Goal: Information Seeking & Learning: Find specific fact

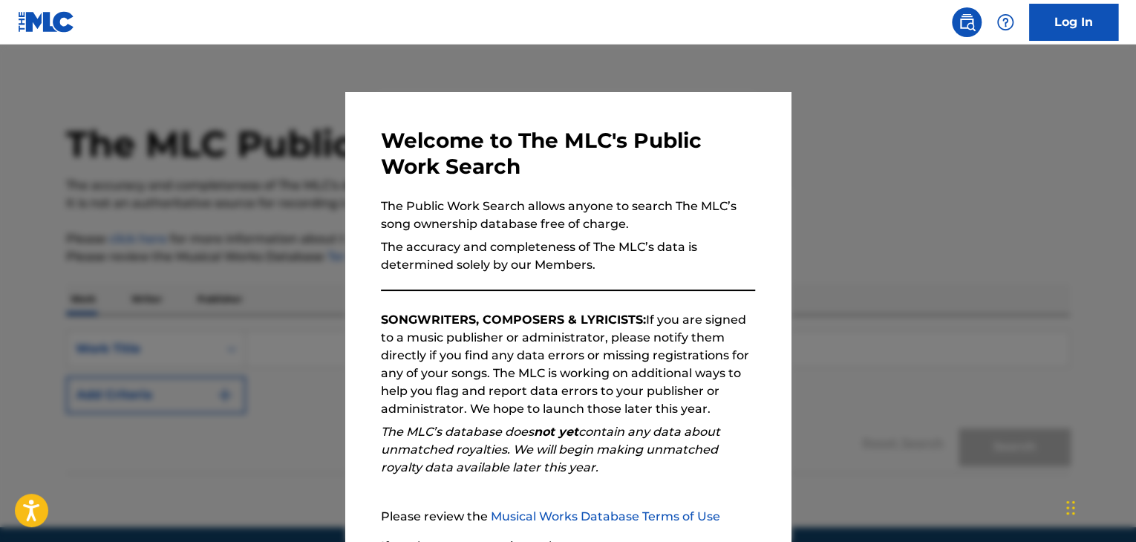
click at [924, 276] on div at bounding box center [568, 316] width 1136 height 542
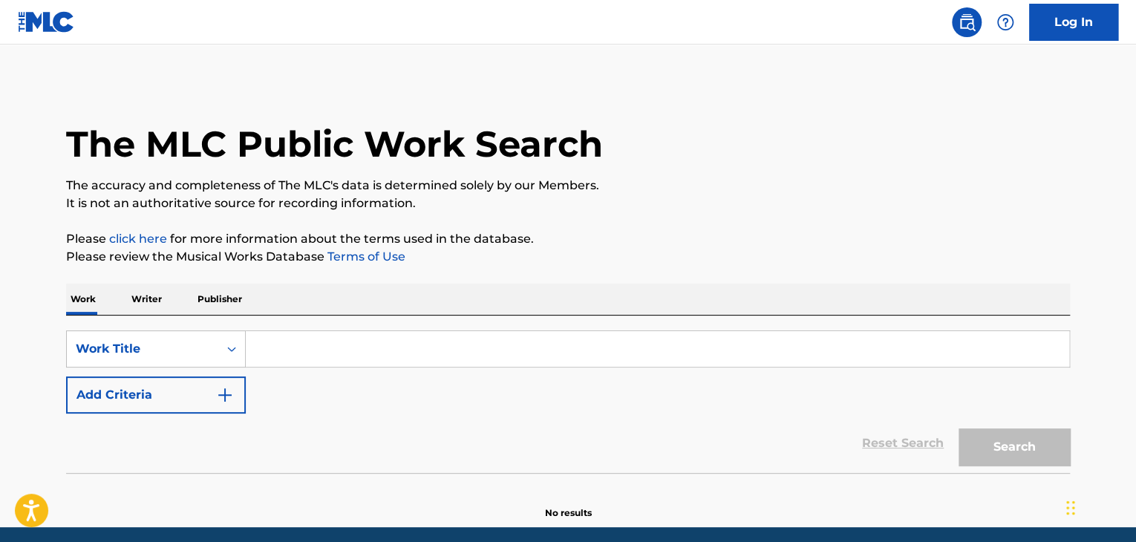
click at [310, 348] on input "Search Form" at bounding box center [658, 349] width 824 height 36
paste input "Pop Corn"
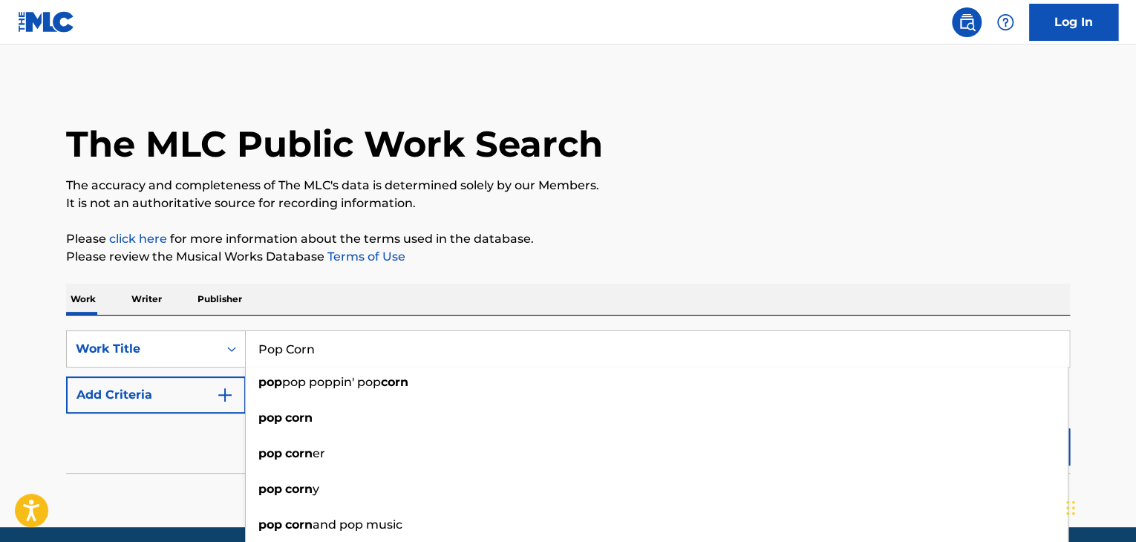
type input "Pop Corn"
click at [113, 454] on div "Reset Search Search" at bounding box center [568, 443] width 1004 height 59
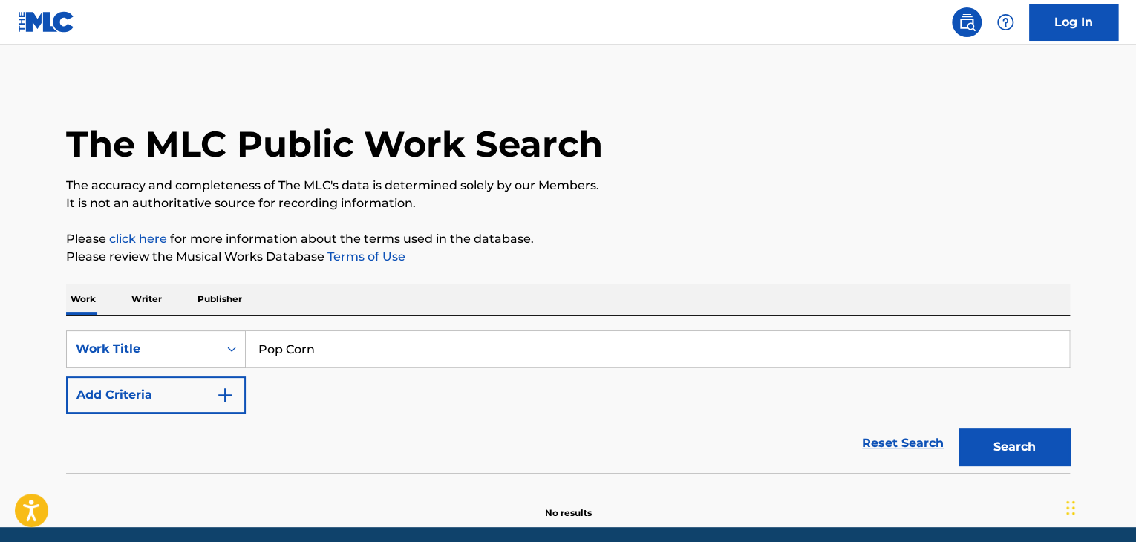
click at [175, 402] on button "Add Criteria" at bounding box center [156, 395] width 180 height 37
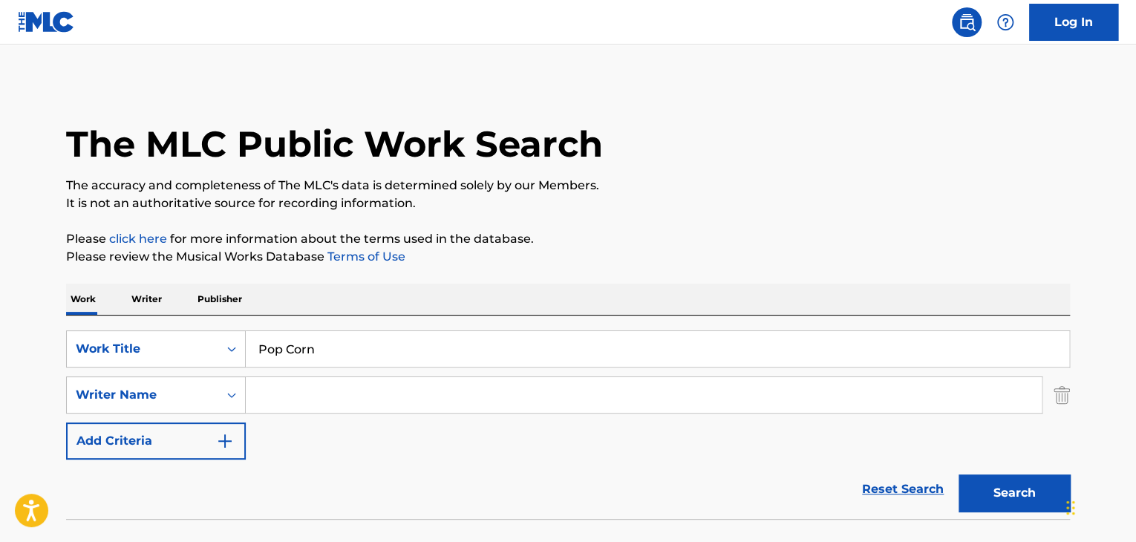
click at [302, 396] on input "Search Form" at bounding box center [644, 395] width 796 height 36
paste input "Ethismos"
click at [1011, 492] on button "Search" at bounding box center [1014, 493] width 111 height 37
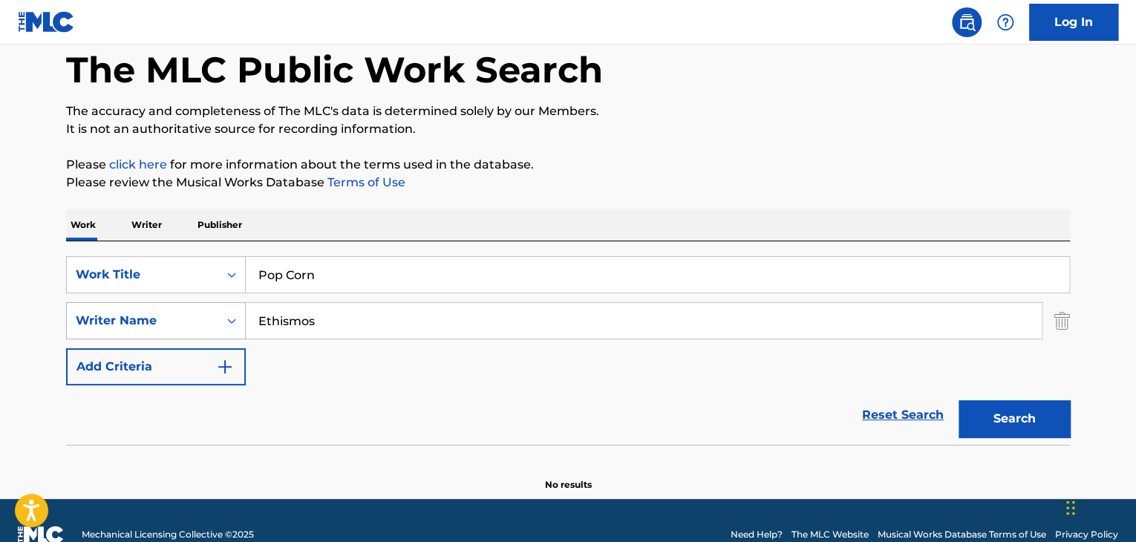
click at [144, 319] on div "Writer Name" at bounding box center [143, 321] width 134 height 18
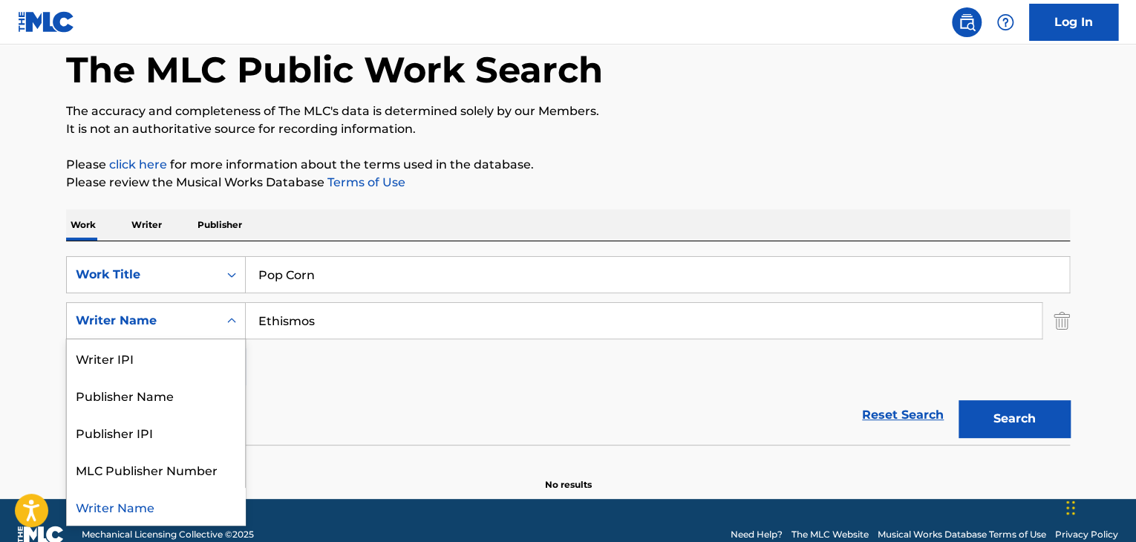
click at [380, 324] on input "Ethismos" at bounding box center [644, 321] width 796 height 36
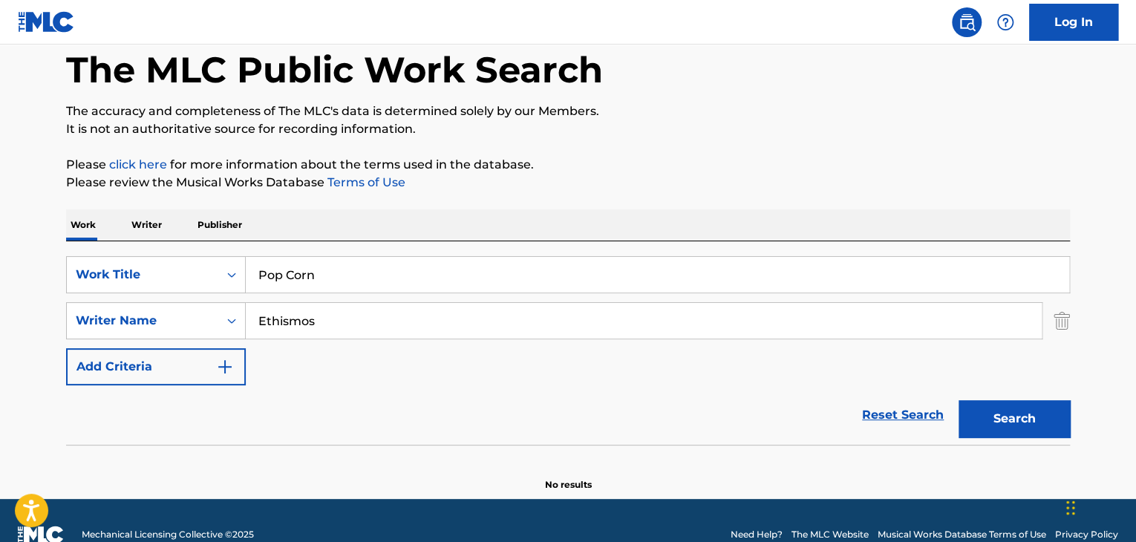
paste input "[PERSON_NAME]"
click at [380, 324] on input "[PERSON_NAME]" at bounding box center [644, 321] width 796 height 36
click at [1027, 424] on button "Search" at bounding box center [1014, 418] width 111 height 37
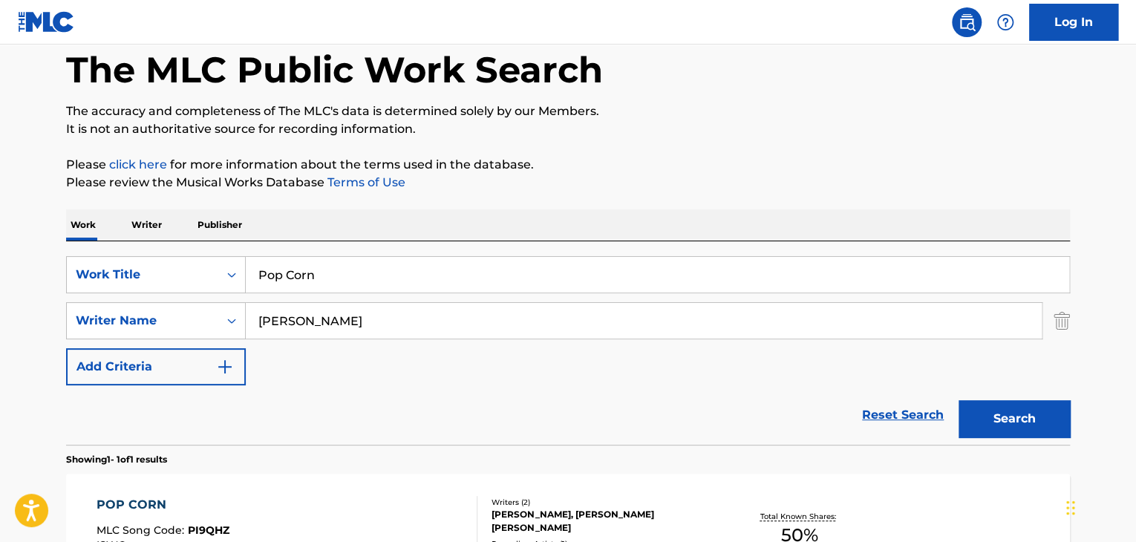
scroll to position [266, 0]
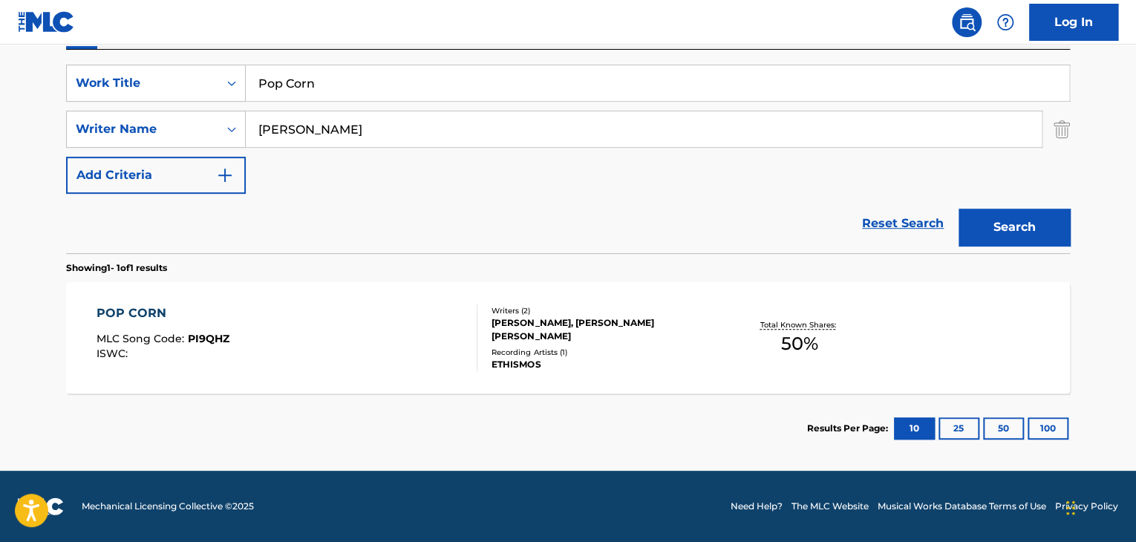
click at [318, 129] on input "[PERSON_NAME]" at bounding box center [644, 129] width 796 height 36
type input "[PERSON_NAME]"
click at [1015, 227] on button "Search" at bounding box center [1014, 227] width 111 height 37
click at [286, 88] on input "Pop Corn" at bounding box center [658, 83] width 824 height 36
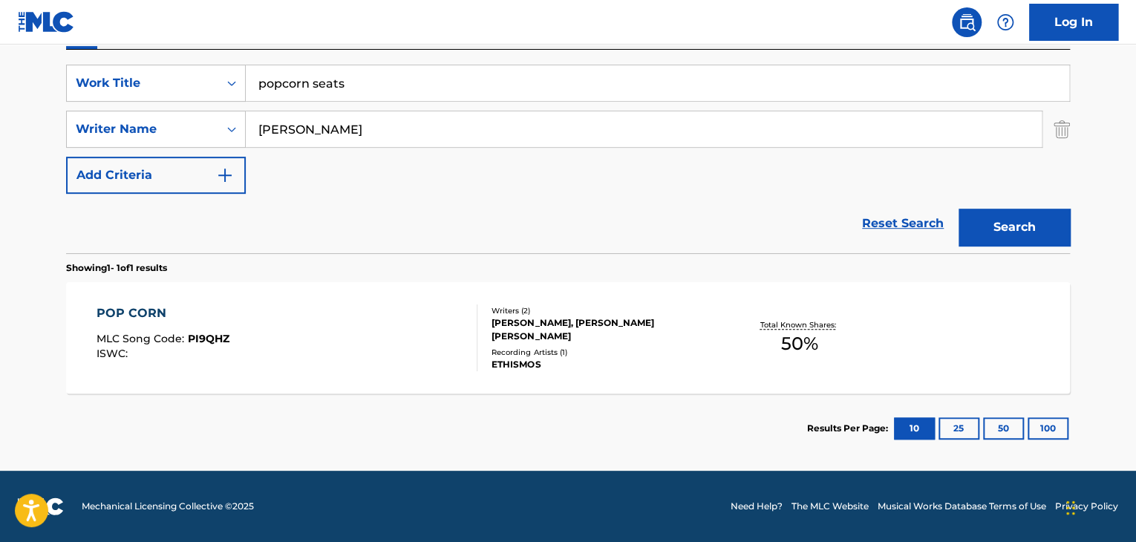
drag, startPoint x: 313, startPoint y: 84, endPoint x: 564, endPoint y: 84, distance: 251.1
click at [564, 84] on input "popcorn seats" at bounding box center [658, 83] width 824 height 36
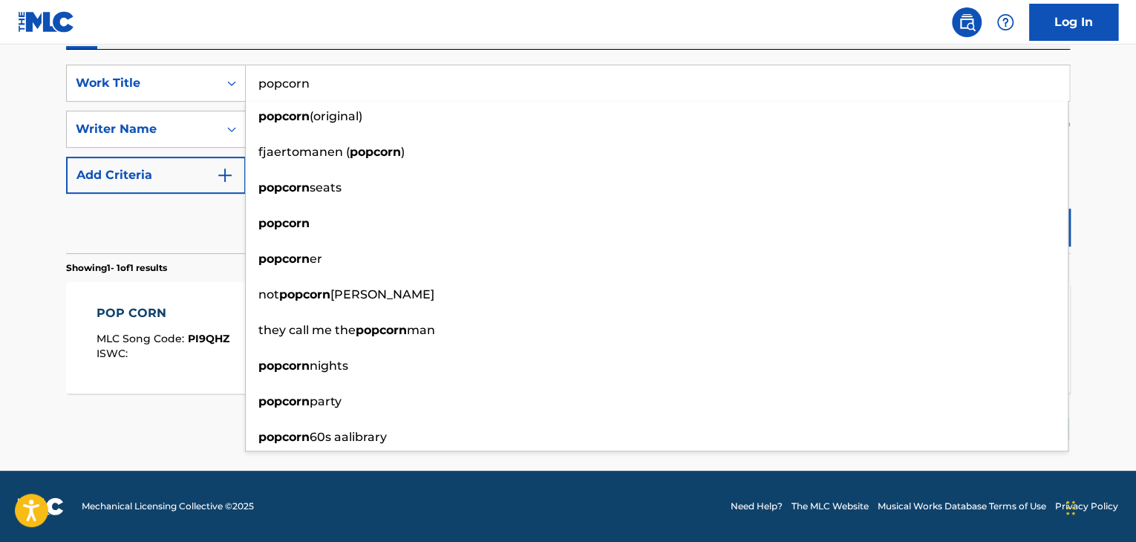
click at [0, 229] on main "The MLC Public Work Search The accuracy and completeness of The MLC's data is d…" at bounding box center [568, 125] width 1136 height 692
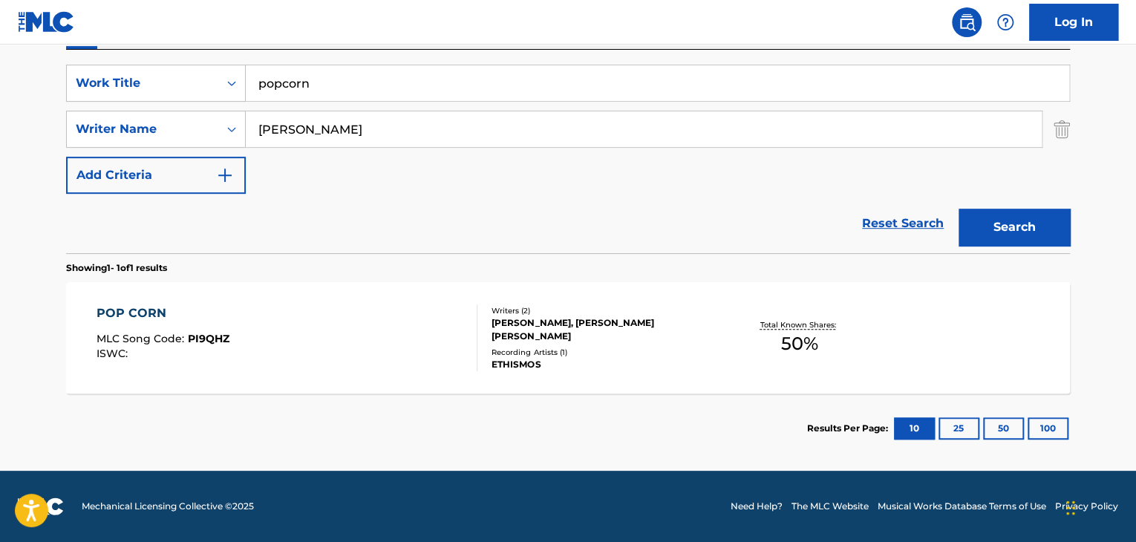
click at [1017, 230] on button "Search" at bounding box center [1014, 227] width 111 height 37
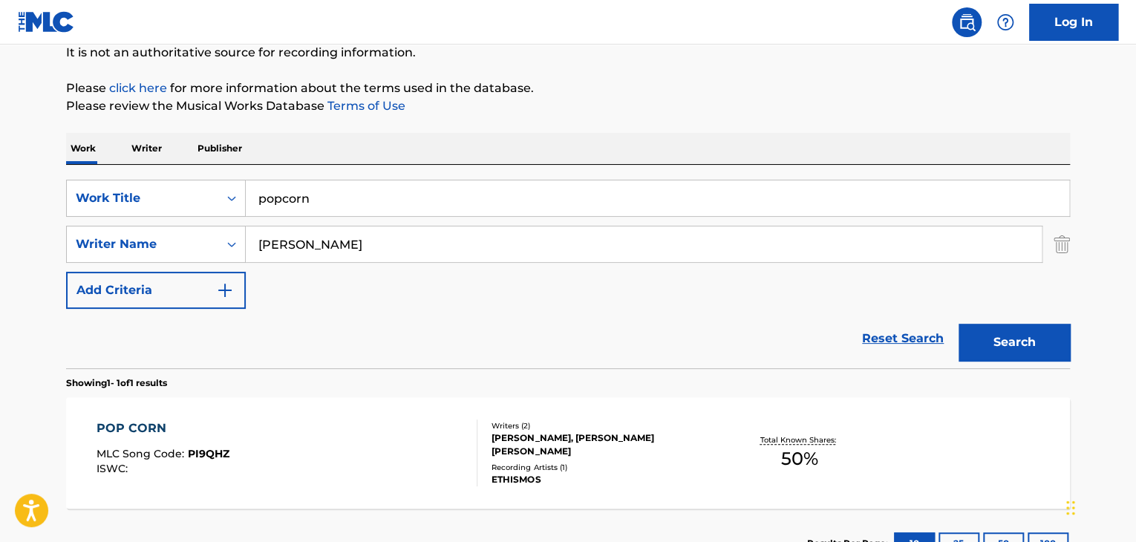
scroll to position [103, 0]
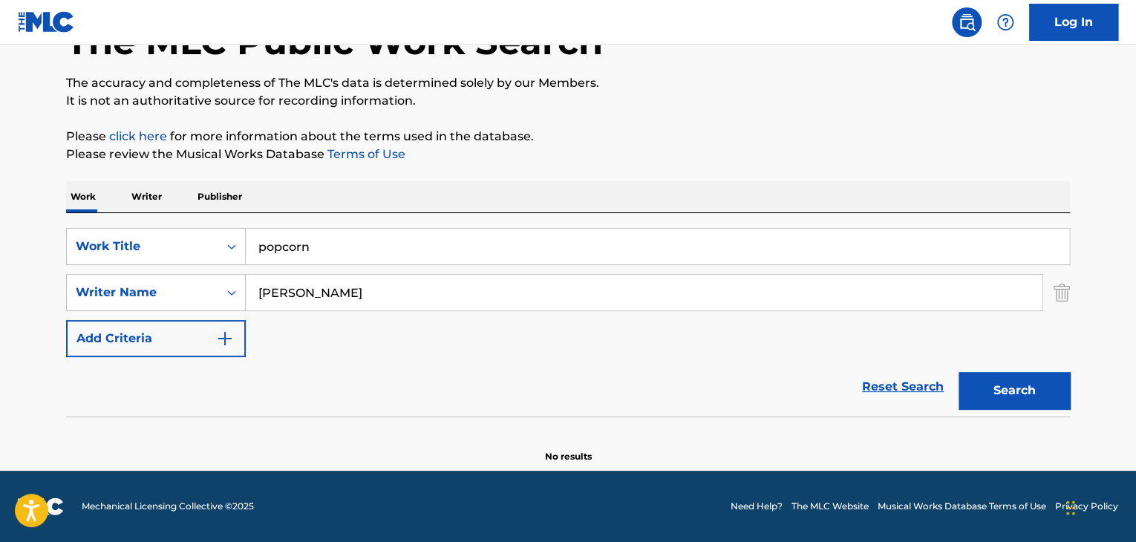
click at [282, 246] on input "popcorn" at bounding box center [658, 247] width 824 height 36
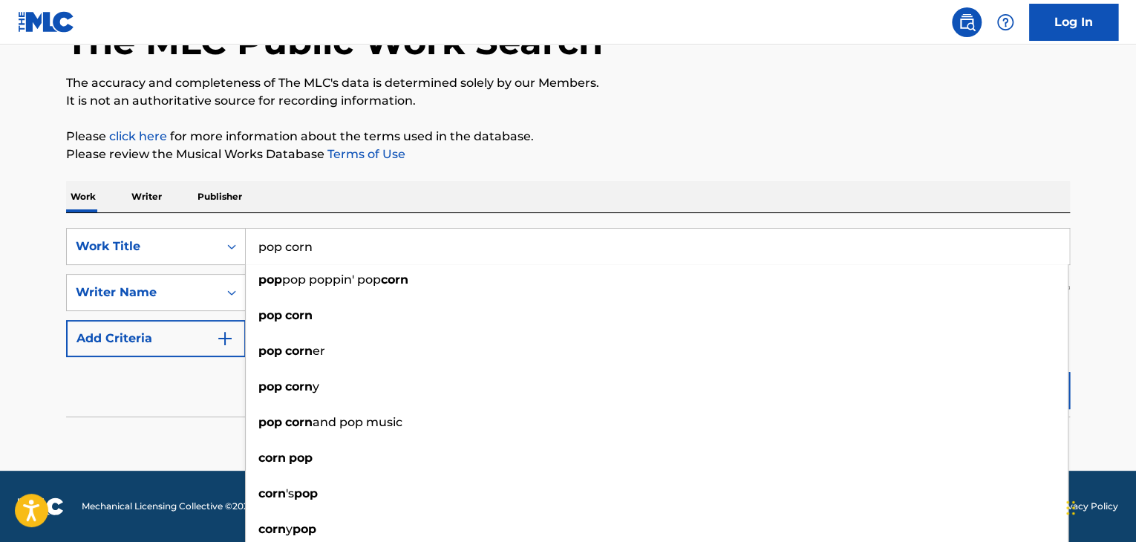
type input "pop corn"
click at [701, 139] on p "Please click here for more information about the terms used in the database." at bounding box center [568, 137] width 1004 height 18
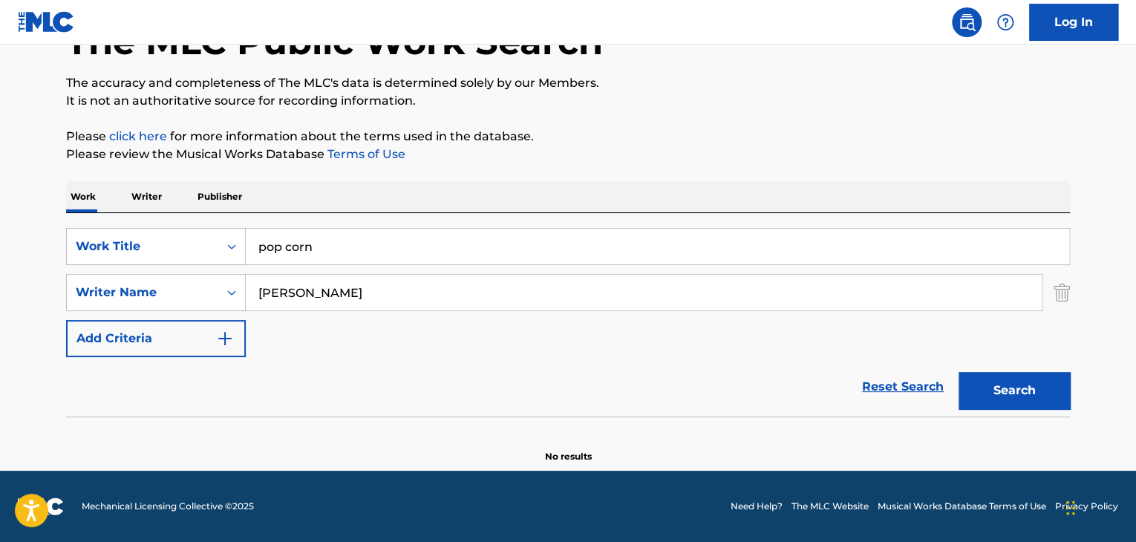
drag, startPoint x: 449, startPoint y: 294, endPoint x: 0, endPoint y: 282, distance: 449.6
click at [0, 282] on main "The MLC Public Work Search The accuracy and completeness of The MLC's data is d…" at bounding box center [568, 206] width 1136 height 529
paste input "[PERSON_NAME]"
type input "[PERSON_NAME]"
click at [1004, 395] on button "Search" at bounding box center [1014, 390] width 111 height 37
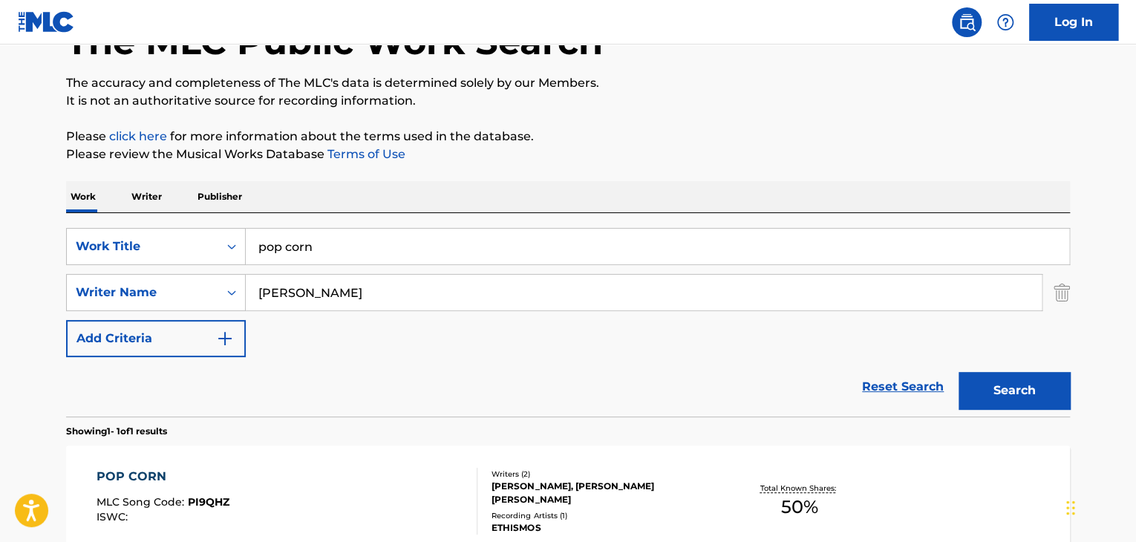
scroll to position [251, 0]
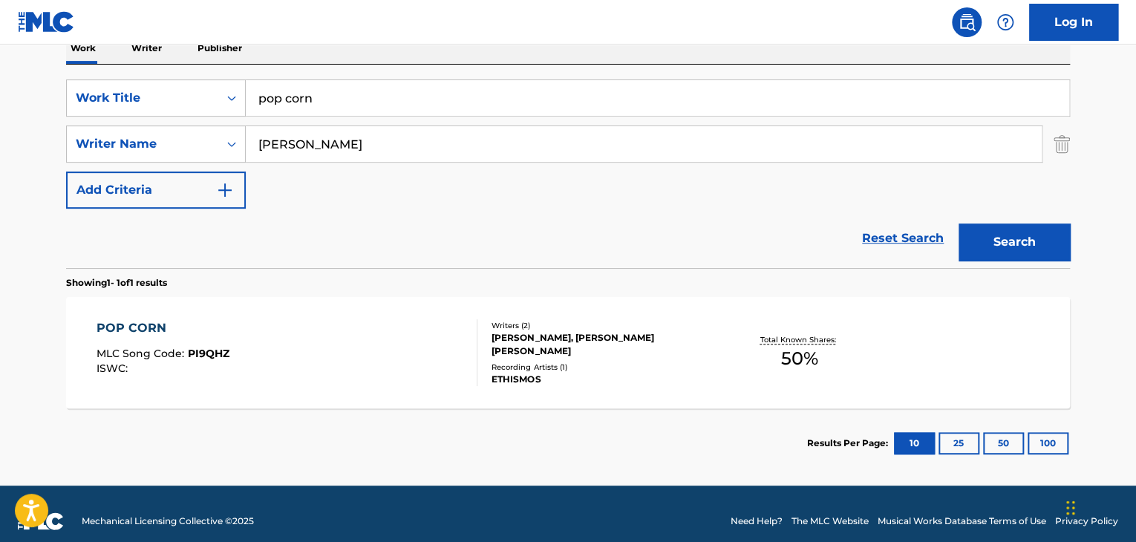
click at [220, 357] on span "PI9QHZ" at bounding box center [209, 353] width 42 height 13
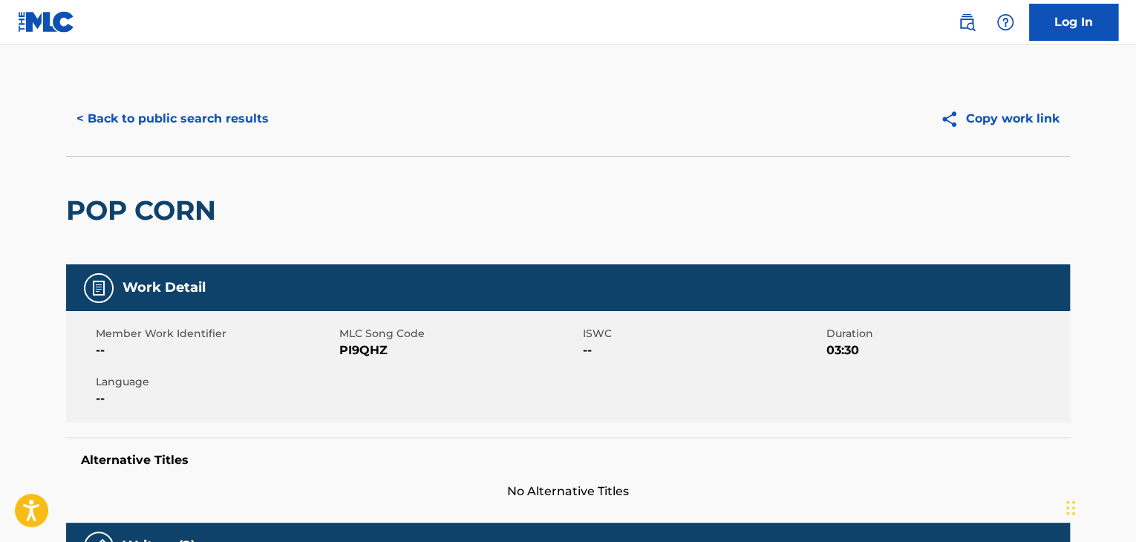
scroll to position [223, 0]
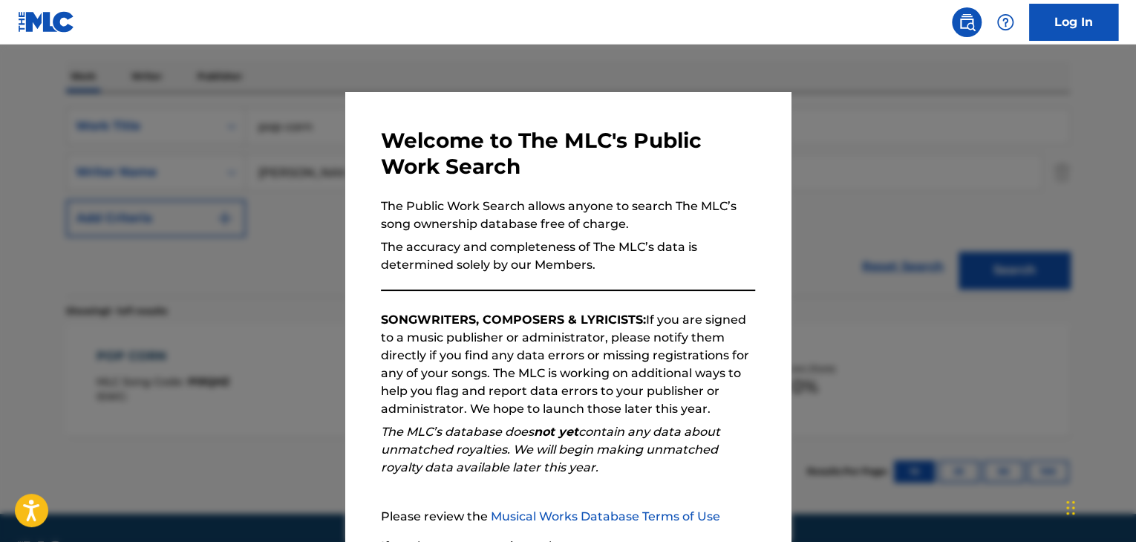
click at [868, 162] on div at bounding box center [568, 316] width 1136 height 542
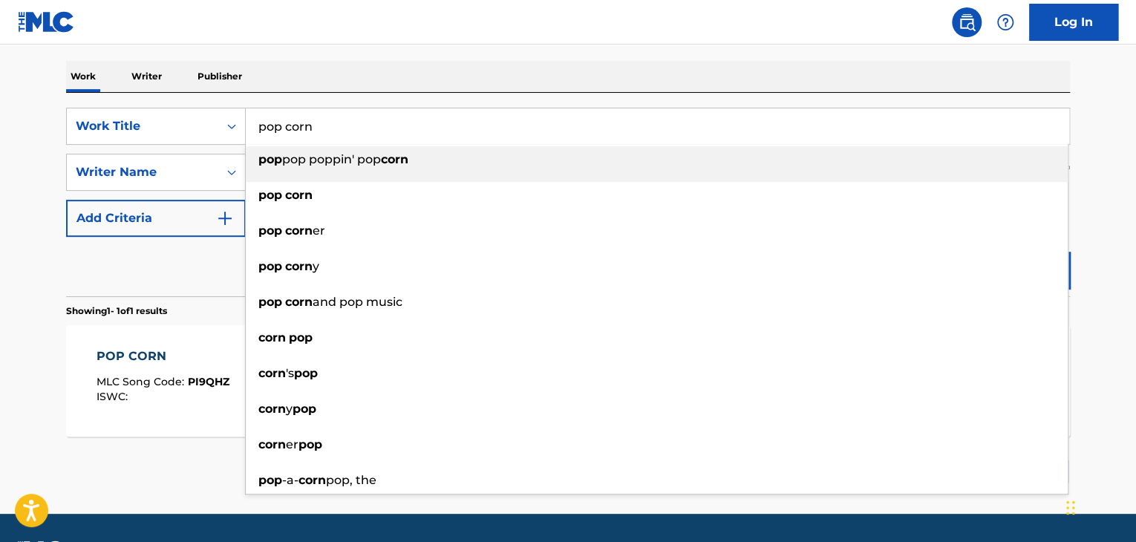
drag, startPoint x: 256, startPoint y: 120, endPoint x: 0, endPoint y: 79, distance: 258.9
click at [0, 79] on main "The MLC Public Work Search The accuracy and completeness of The MLC's data is d…" at bounding box center [568, 168] width 1136 height 692
paste input "YA budu nebom tvoim"
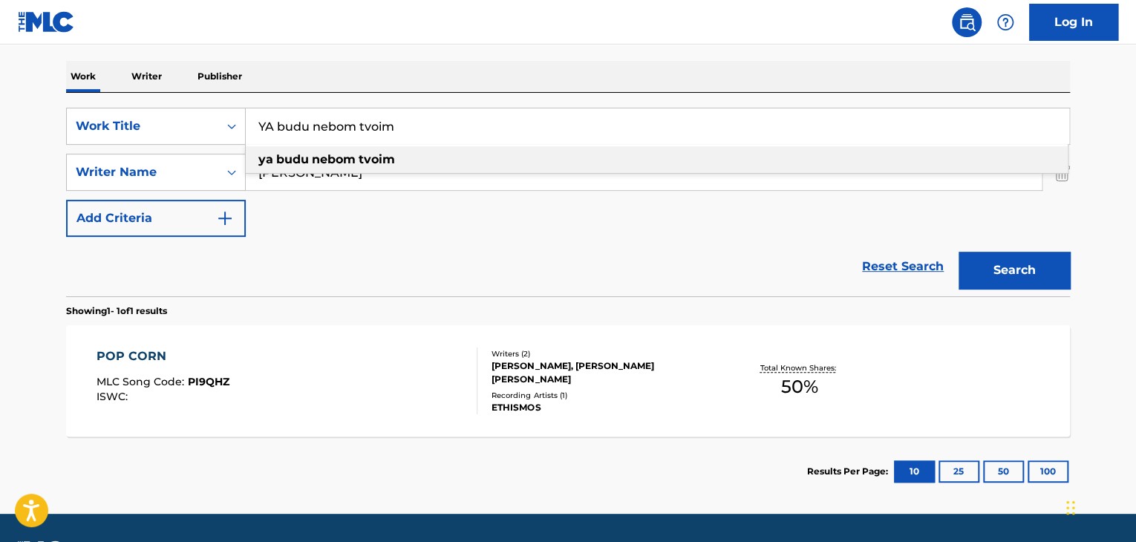
type input "YA budu nebom tvoim"
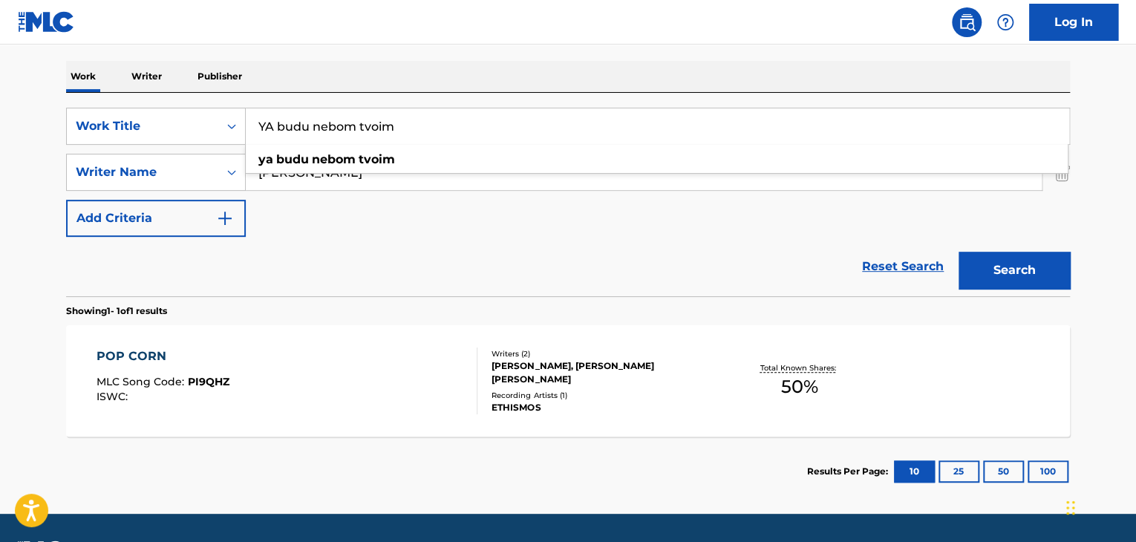
click at [0, 238] on main "The MLC Public Work Search The accuracy and completeness of The MLC's data is d…" at bounding box center [568, 168] width 1136 height 692
click at [293, 175] on input "[PERSON_NAME]" at bounding box center [644, 173] width 796 height 36
paste input "REFLEX"
click at [959, 252] on button "Search" at bounding box center [1014, 270] width 111 height 37
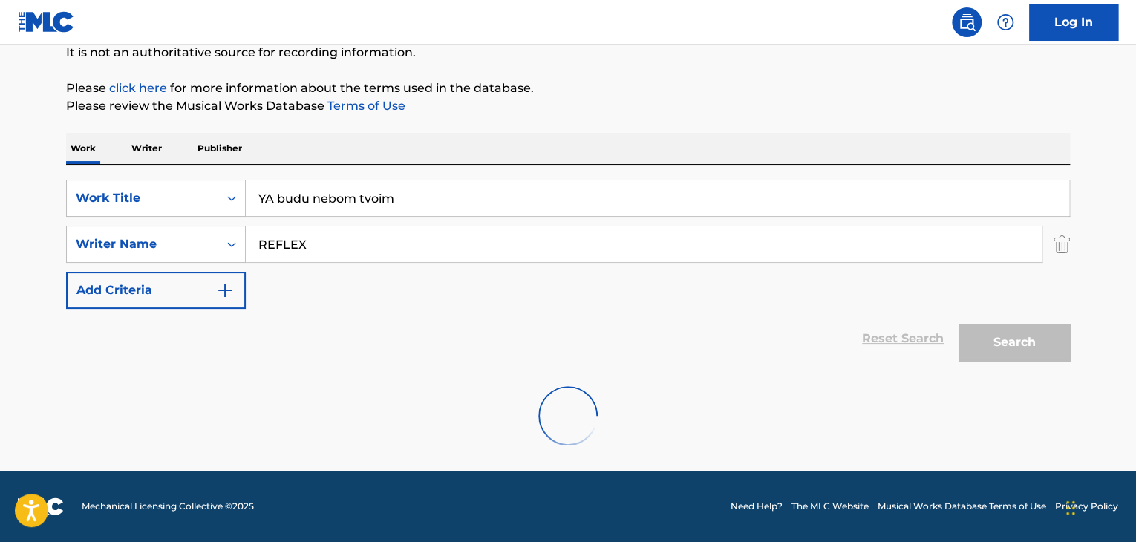
scroll to position [103, 0]
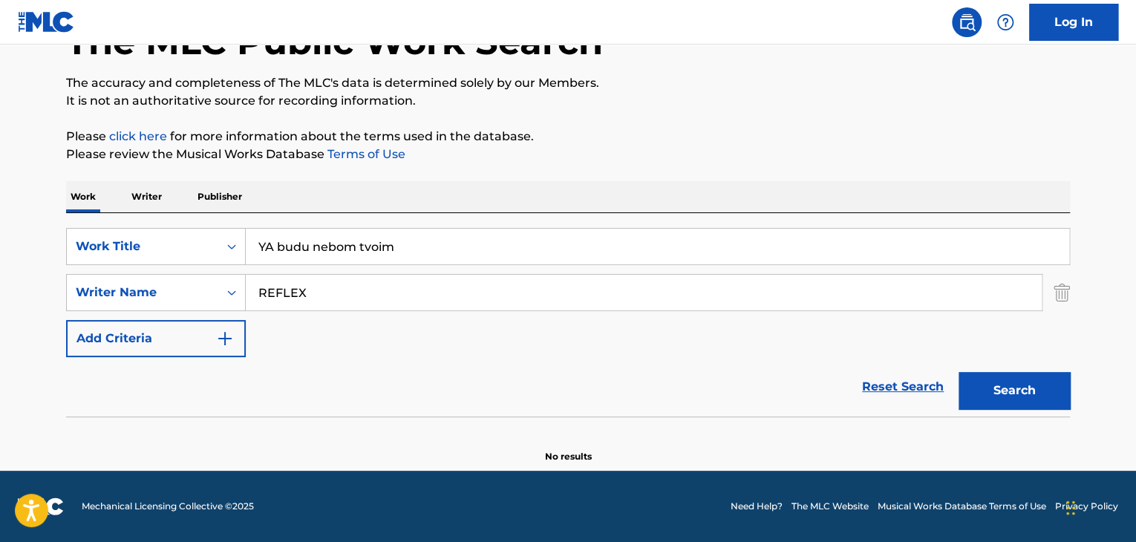
paste input "[PERSON_NAME]"
click at [1025, 390] on button "Search" at bounding box center [1014, 390] width 111 height 37
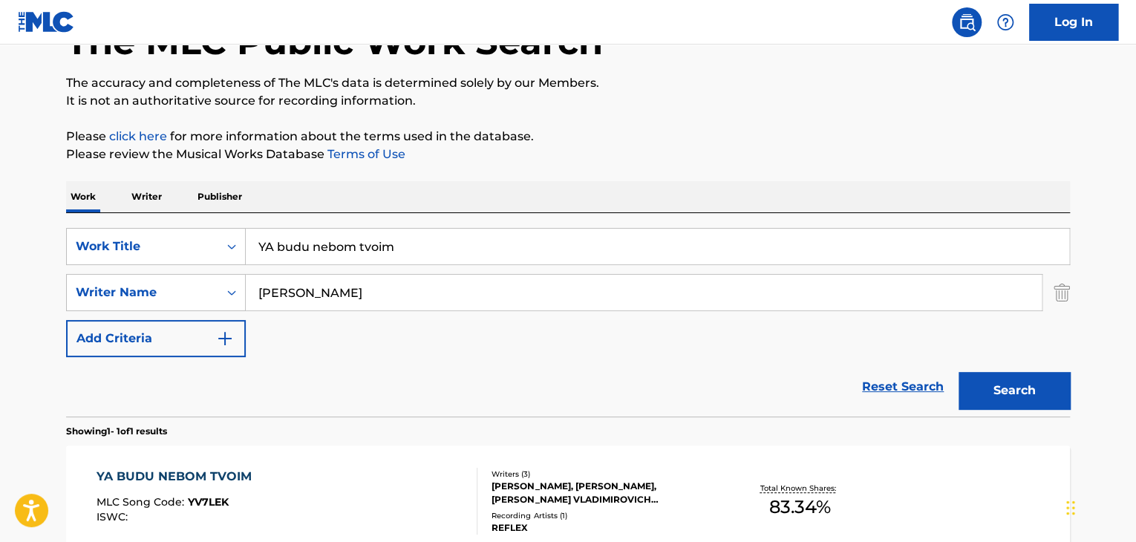
scroll to position [177, 0]
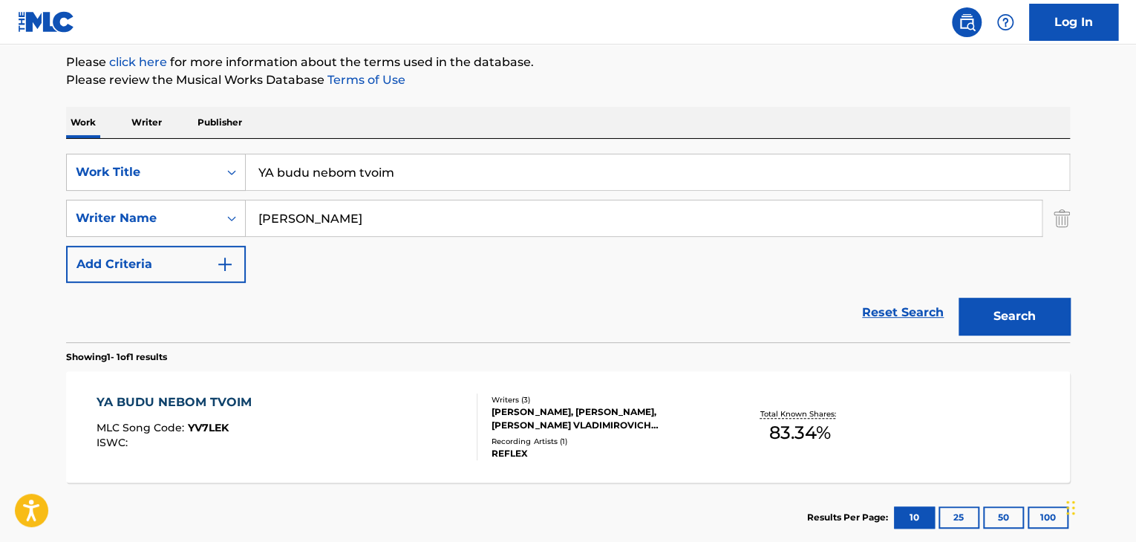
click at [368, 221] on input "[PERSON_NAME]" at bounding box center [644, 219] width 796 height 36
click at [959, 298] on button "Search" at bounding box center [1014, 316] width 111 height 37
click at [418, 221] on input "[PERSON_NAME]" at bounding box center [644, 219] width 796 height 36
paste input "[PERSON_NAME]"
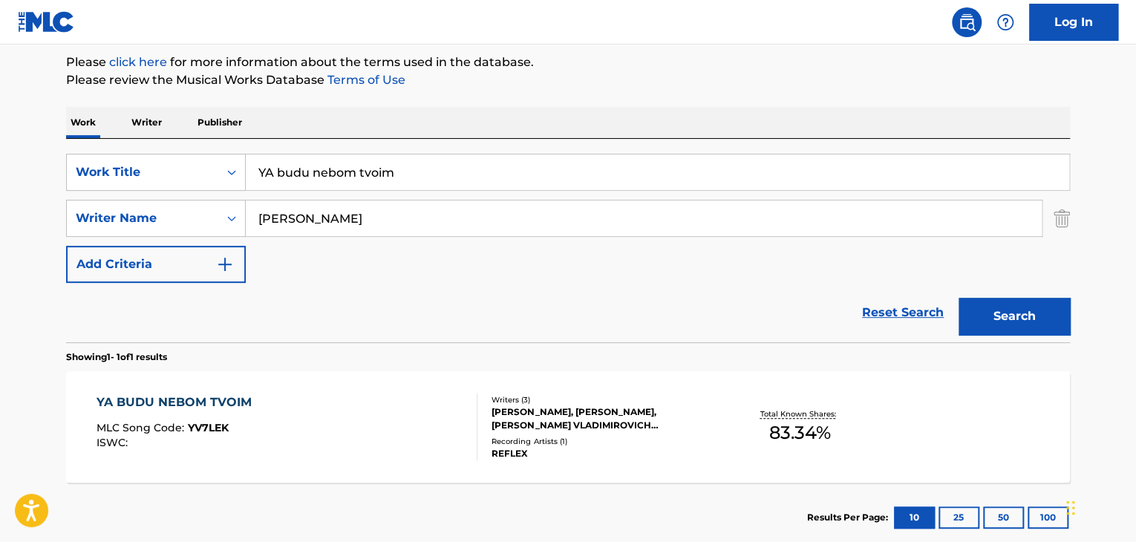
click at [1010, 310] on button "Search" at bounding box center [1014, 316] width 111 height 37
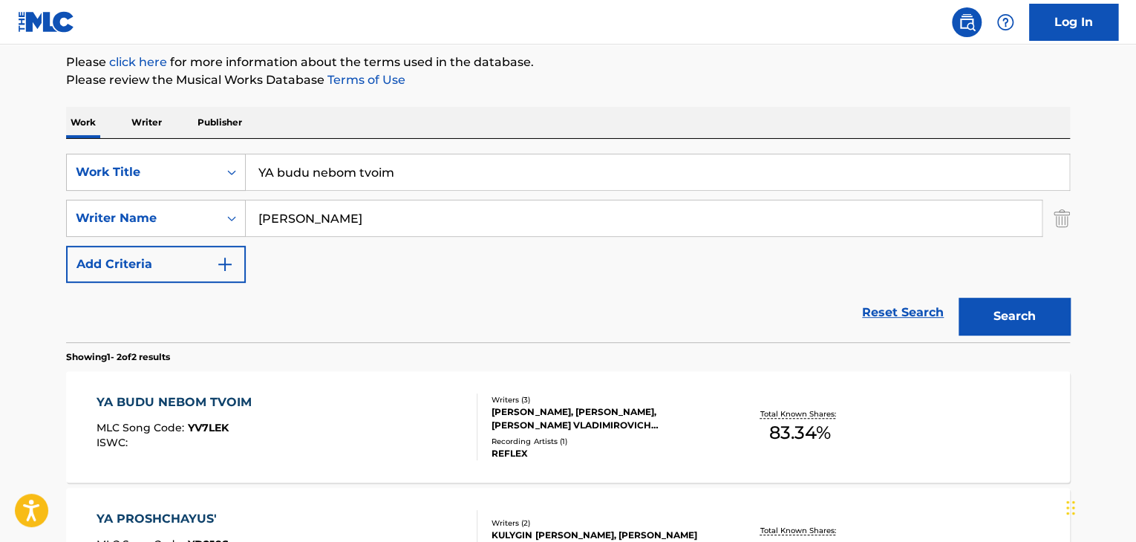
scroll to position [251, 0]
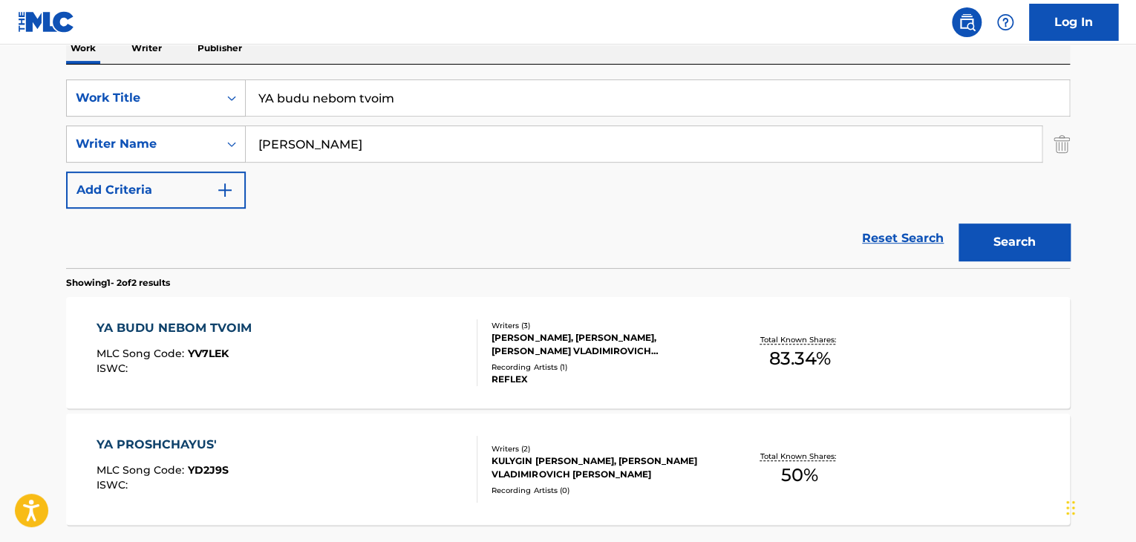
drag, startPoint x: 439, startPoint y: 152, endPoint x: 0, endPoint y: 74, distance: 445.9
click at [0, 74] on main "The MLC Public Work Search The accuracy and completeness of The MLC's data is d…" at bounding box center [568, 198] width 1136 height 809
paste input "[PERSON_NAME] [PERSON_NAME]"
click at [990, 246] on button "Search" at bounding box center [1014, 242] width 111 height 37
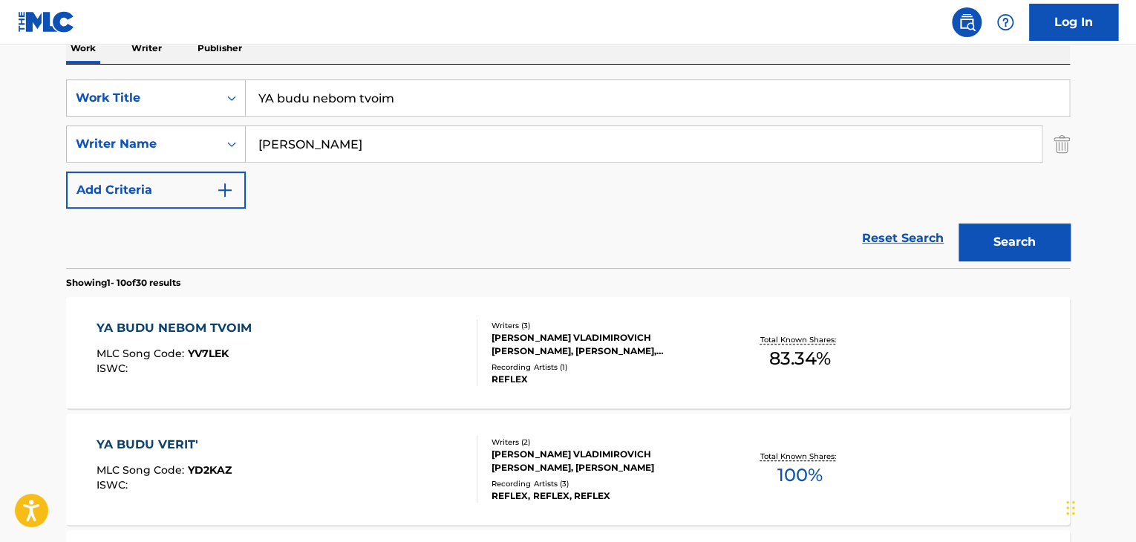
click at [335, 144] on input "[PERSON_NAME]" at bounding box center [644, 144] width 796 height 36
type input "[PERSON_NAME]"
click at [1021, 239] on button "Search" at bounding box center [1014, 242] width 111 height 37
click at [216, 328] on div "YA BUDU NEBOM TVOIM" at bounding box center [178, 328] width 163 height 18
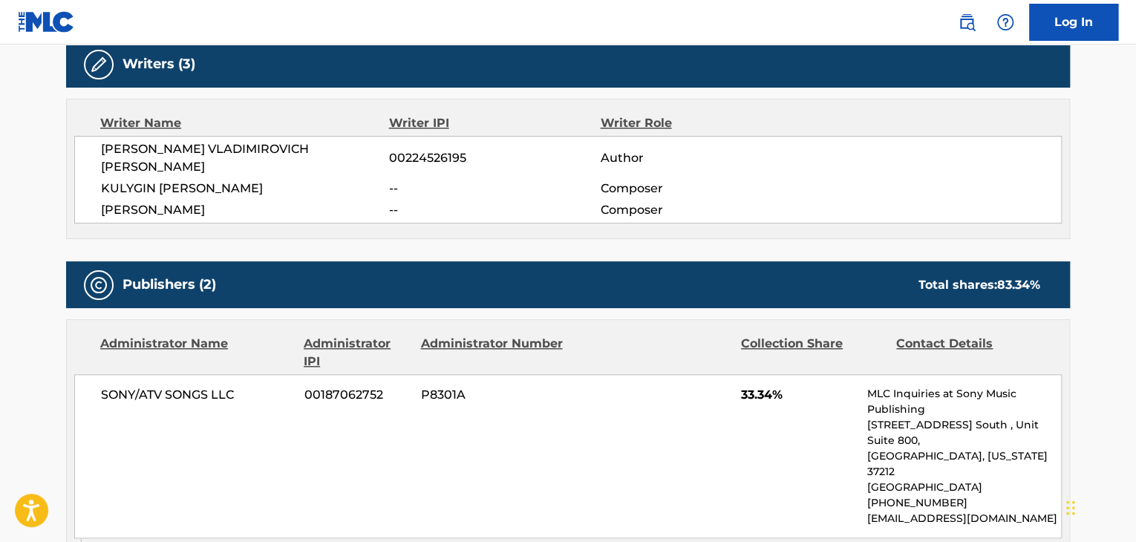
scroll to position [550, 0]
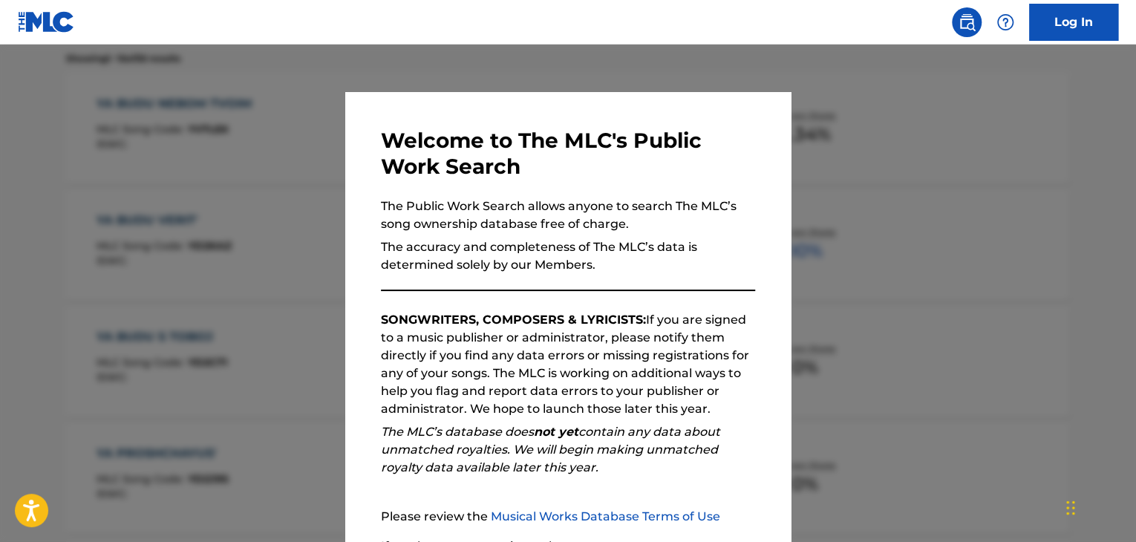
scroll to position [251, 0]
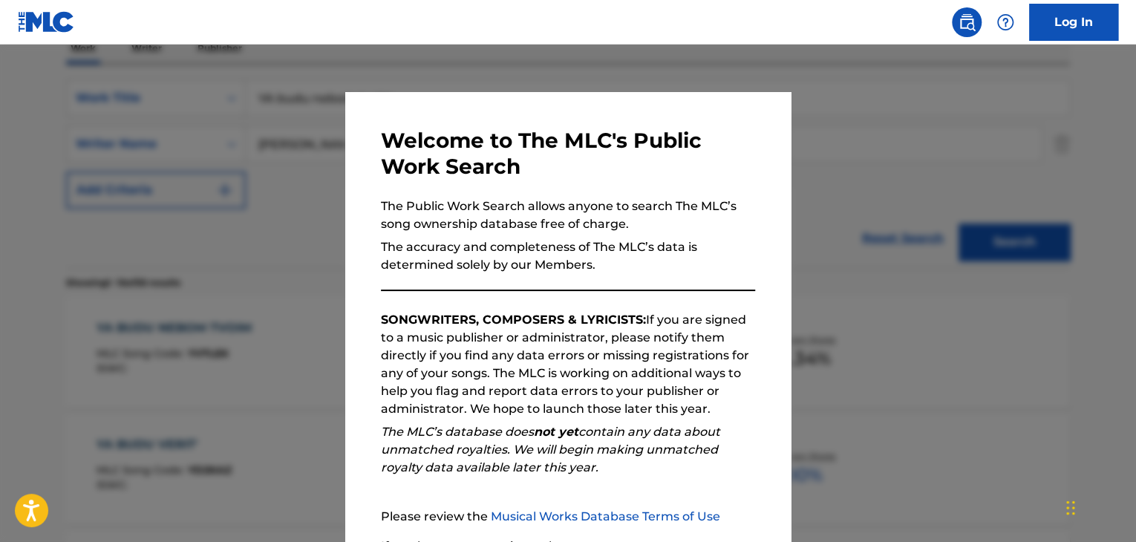
click at [876, 370] on div at bounding box center [568, 316] width 1136 height 542
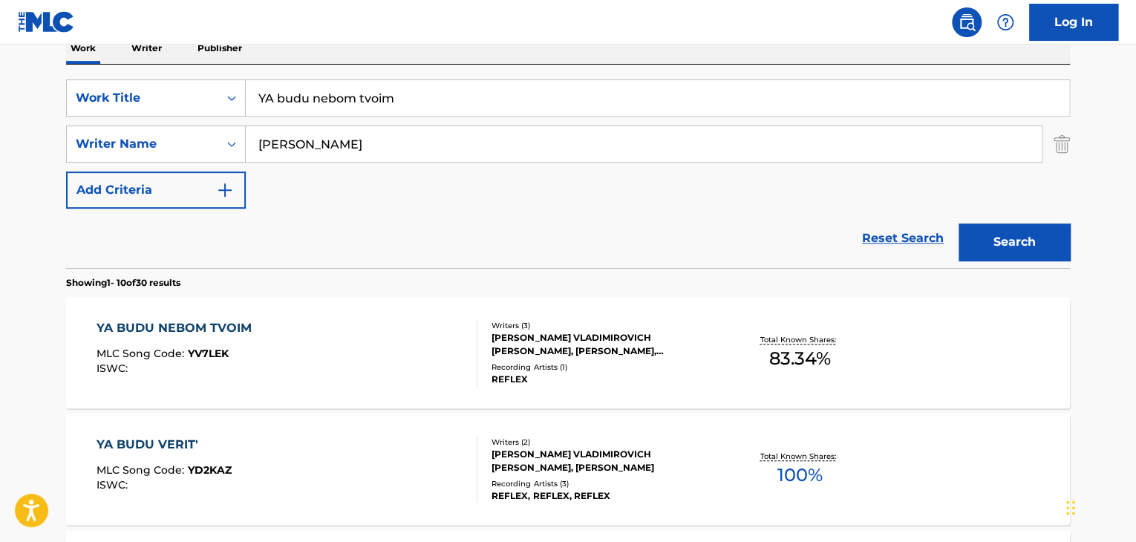
click at [469, 98] on input "YA budu nebom tvoim" at bounding box center [658, 98] width 824 height 36
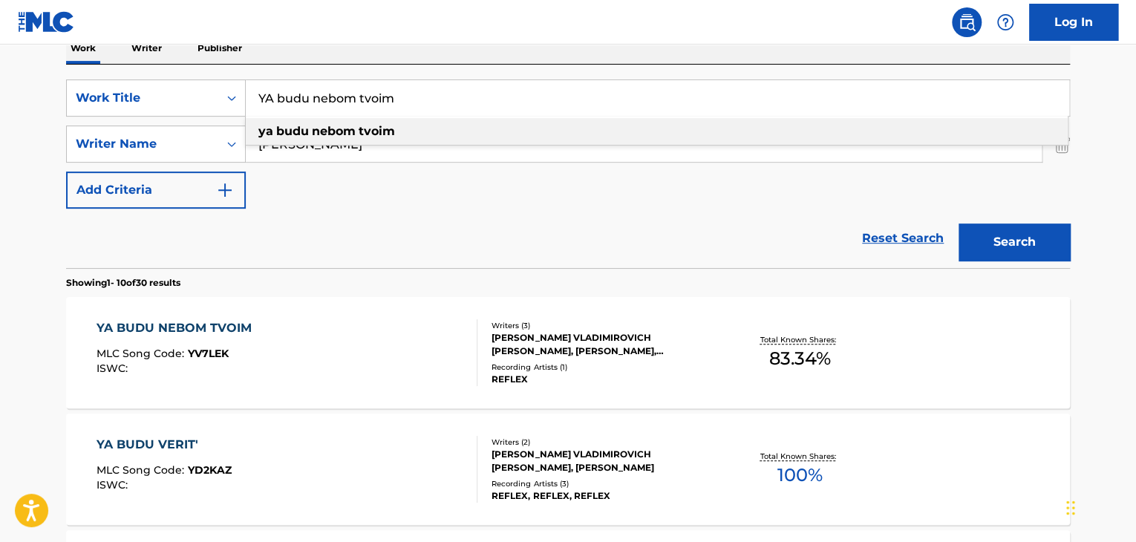
paste input "BEHIND THE BLACKEST TEAR"
type input "BEHIND THE BLACKEST TEAR"
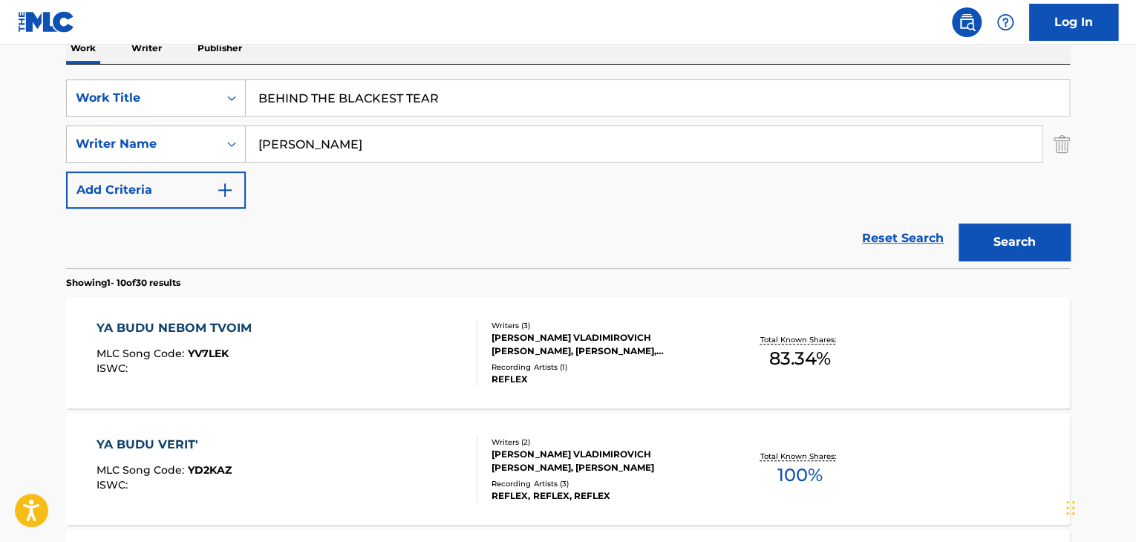
click at [336, 219] on div "Reset Search Search" at bounding box center [568, 238] width 1004 height 59
click at [354, 152] on input "[PERSON_NAME]" at bounding box center [644, 144] width 796 height 36
paste input "Kingdom of Sorrow"
click at [992, 228] on button "Search" at bounding box center [1014, 242] width 111 height 37
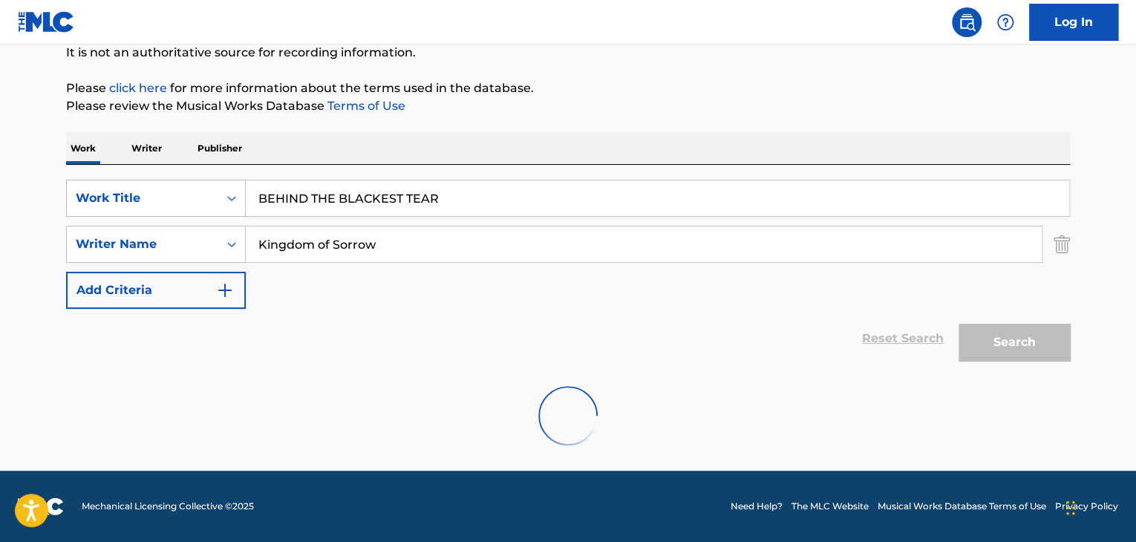
scroll to position [103, 0]
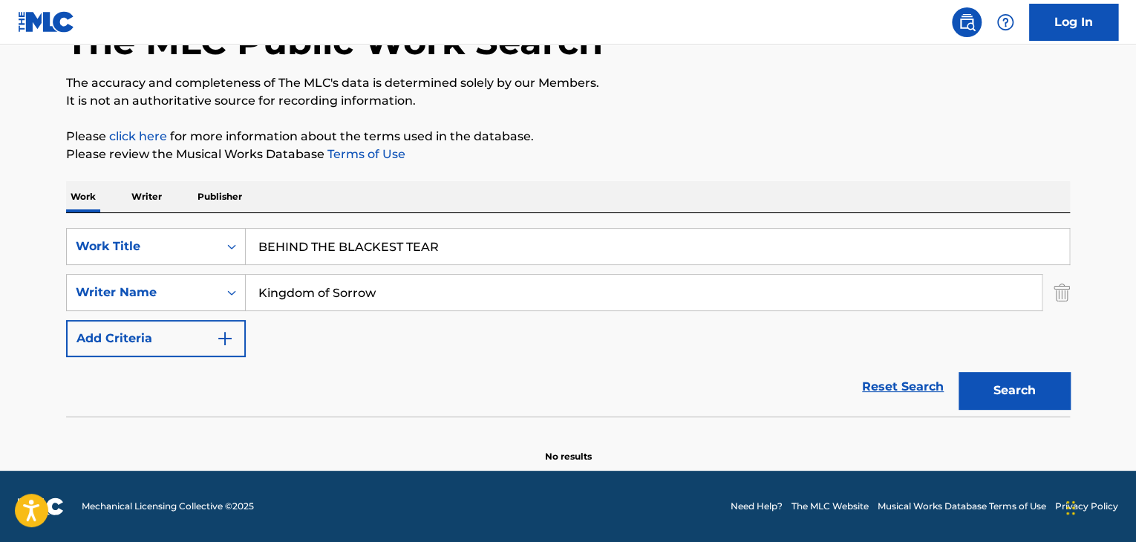
click at [378, 292] on input "Kingdom of Sorrow" at bounding box center [644, 293] width 796 height 36
paste input "[PERSON_NAME]"
click at [992, 389] on button "Search" at bounding box center [1014, 390] width 111 height 37
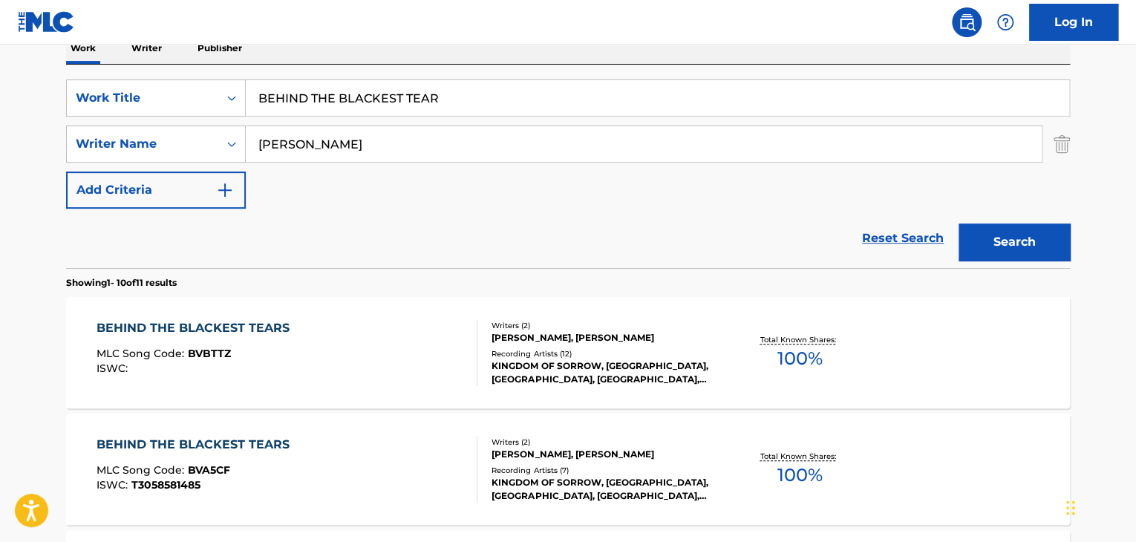
scroll to position [325, 0]
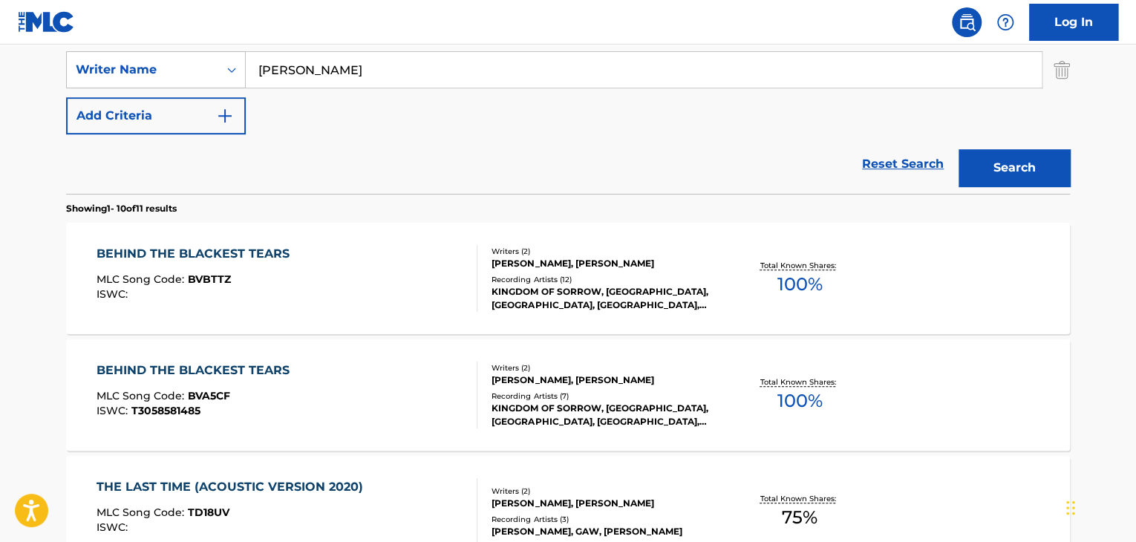
click at [421, 62] on input "[PERSON_NAME]" at bounding box center [644, 70] width 796 height 36
paste input "[PERSON_NAME]"
type input "[PERSON_NAME]"
click at [997, 171] on button "Search" at bounding box center [1014, 167] width 111 height 37
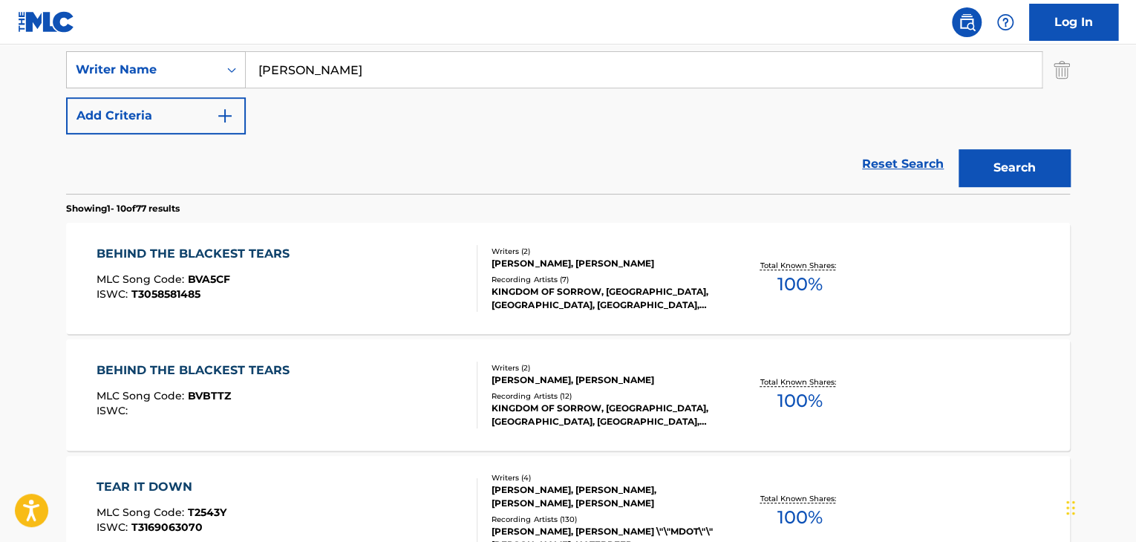
scroll to position [251, 0]
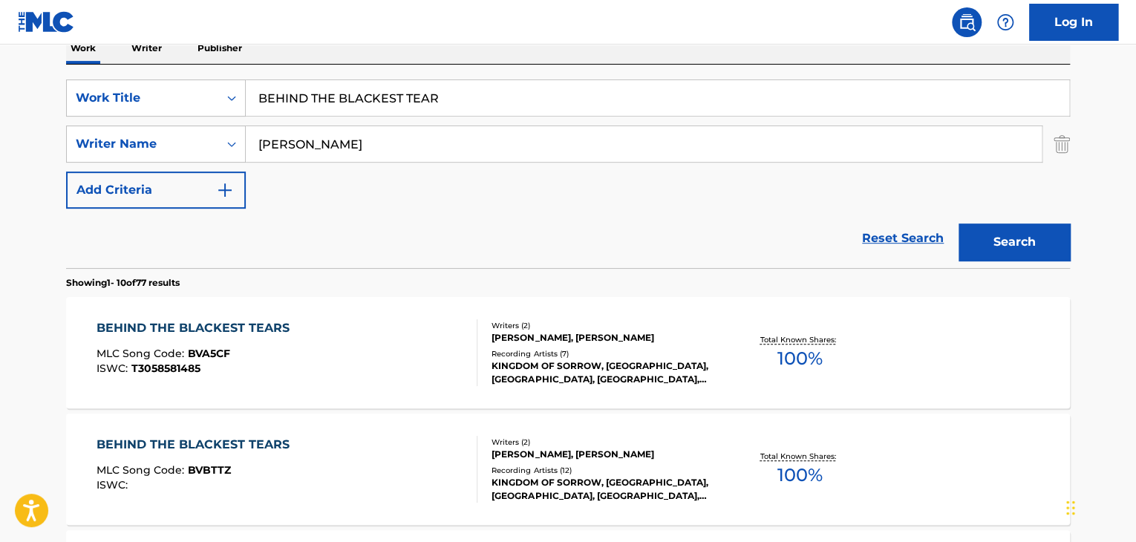
click at [404, 99] on input "BEHIND THE BLACKEST TEAR" at bounding box center [658, 98] width 824 height 36
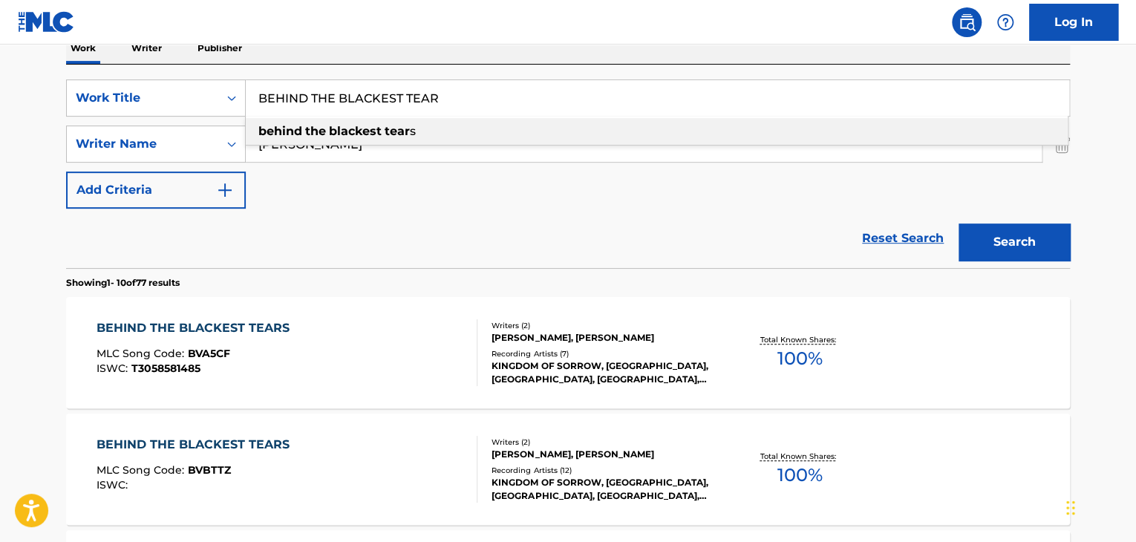
paste input "Synir"
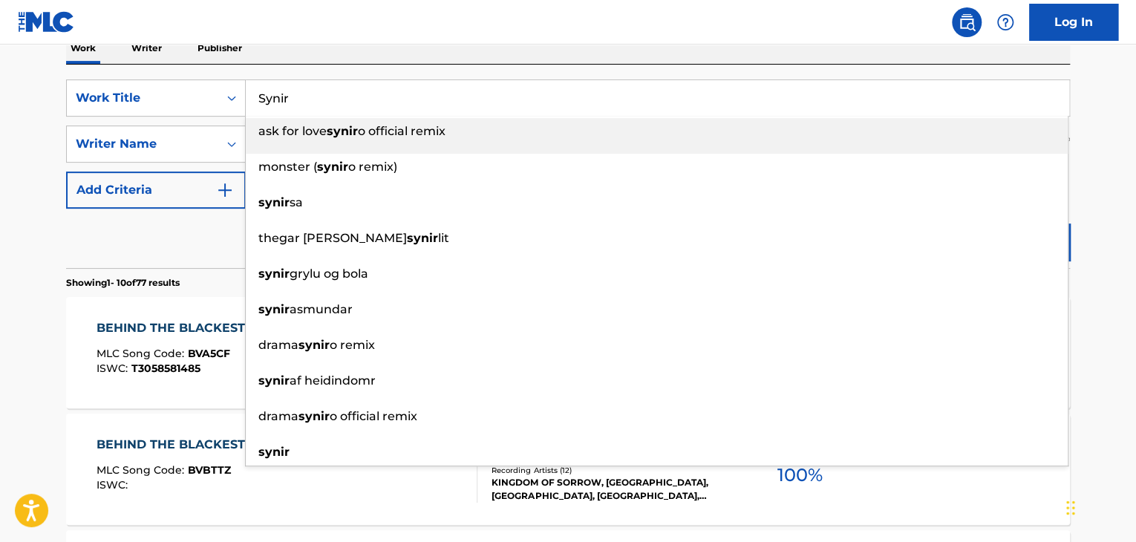
type input "Synir"
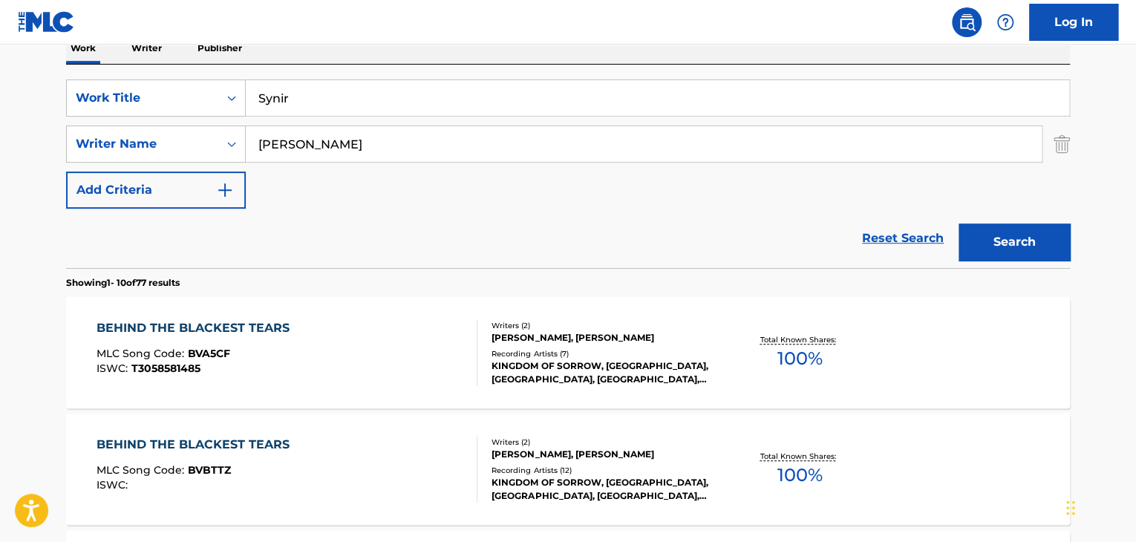
click at [341, 150] on input "[PERSON_NAME]" at bounding box center [644, 144] width 796 height 36
paste input "[PERSON_NAME]"
type input "[PERSON_NAME]"
click at [1014, 243] on button "Search" at bounding box center [1014, 242] width 111 height 37
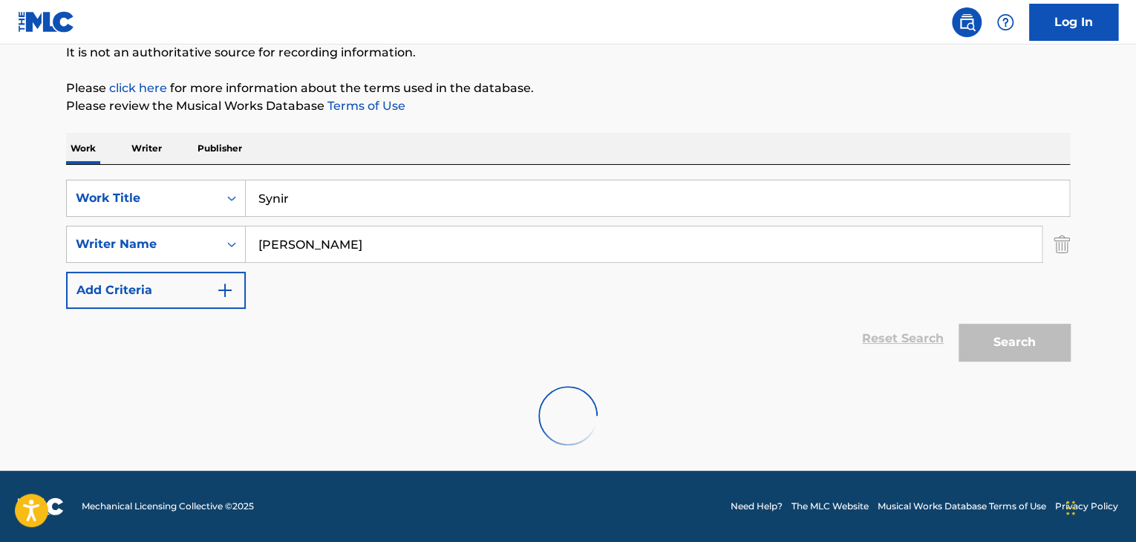
scroll to position [103, 0]
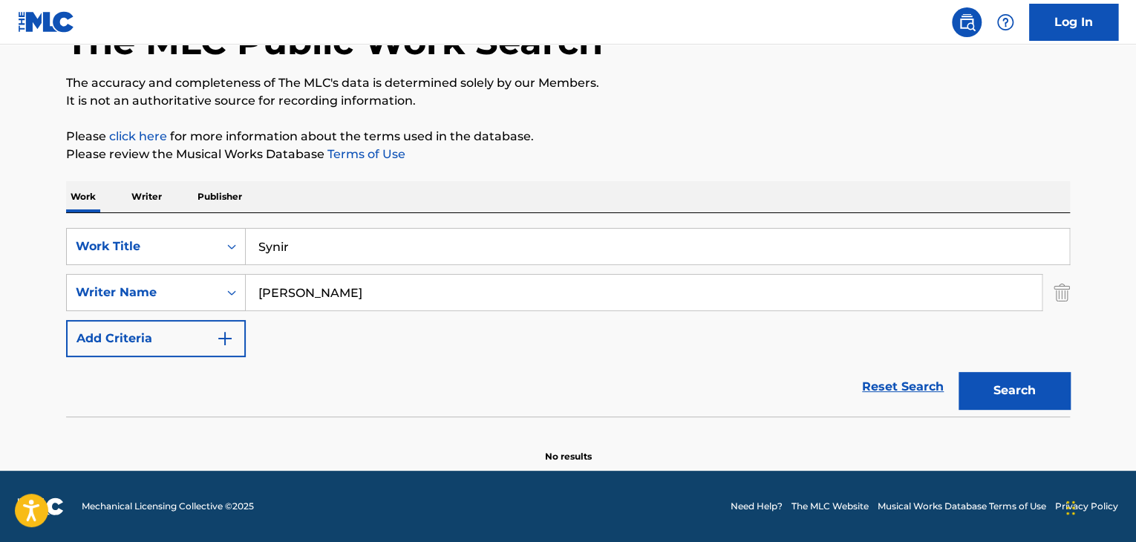
drag, startPoint x: 393, startPoint y: 241, endPoint x: 0, endPoint y: 245, distance: 393.0
click at [0, 245] on main "The MLC Public Work Search The accuracy and completeness of The MLC's data is d…" at bounding box center [568, 206] width 1136 height 529
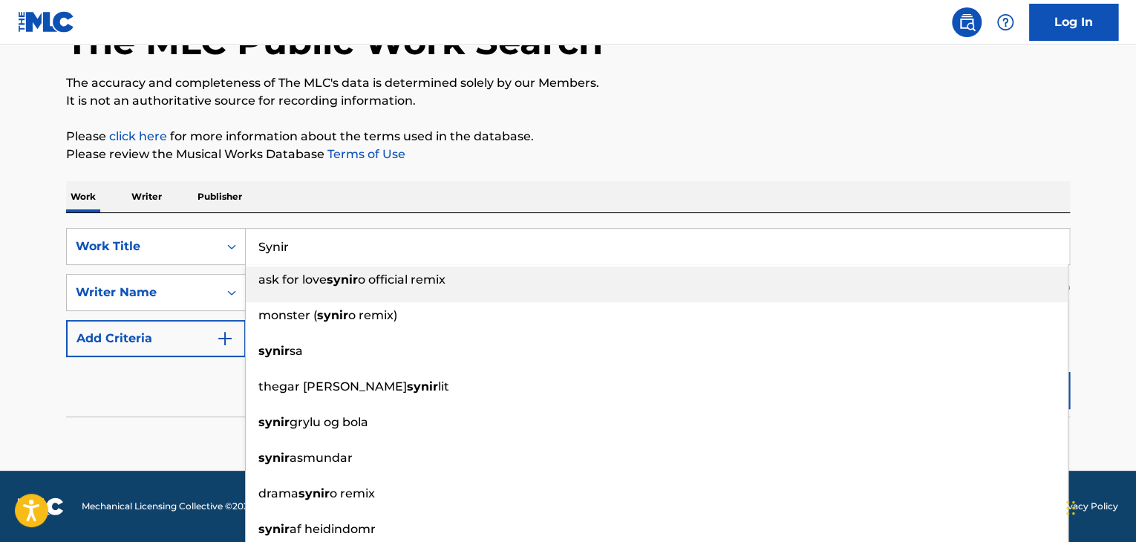
paste input "ý"
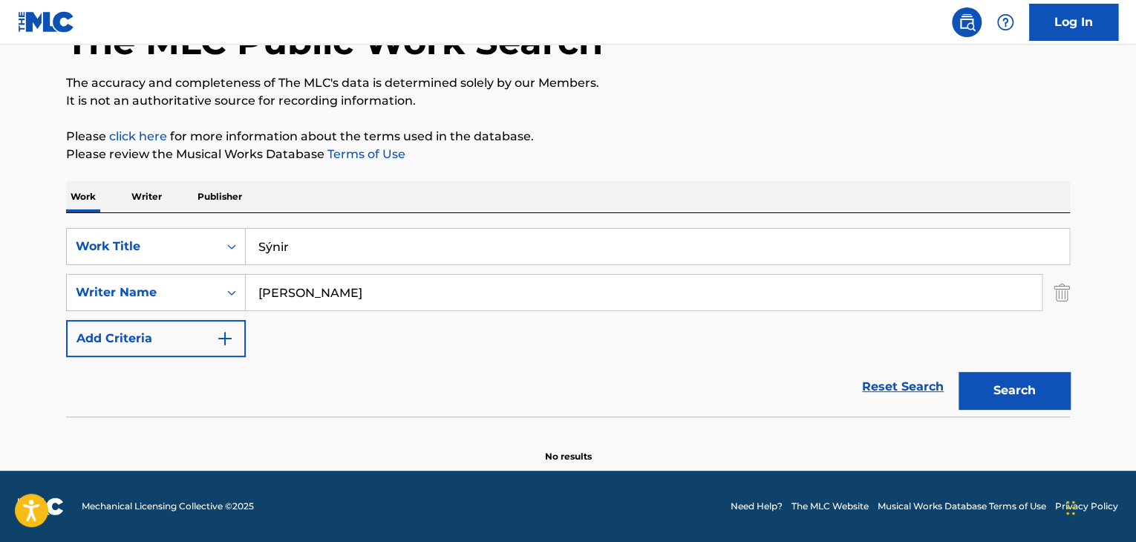
type input "Sýnir"
click at [976, 172] on div "The MLC Public Work Search The accuracy and completeness of The MLC's data is d…" at bounding box center [568, 221] width 1040 height 484
click at [1031, 393] on button "Search" at bounding box center [1014, 390] width 111 height 37
click at [380, 287] on input "[PERSON_NAME]" at bounding box center [644, 293] width 796 height 36
paste input "[PERSON_NAME] [PERSON_NAME] Harrysdottir"
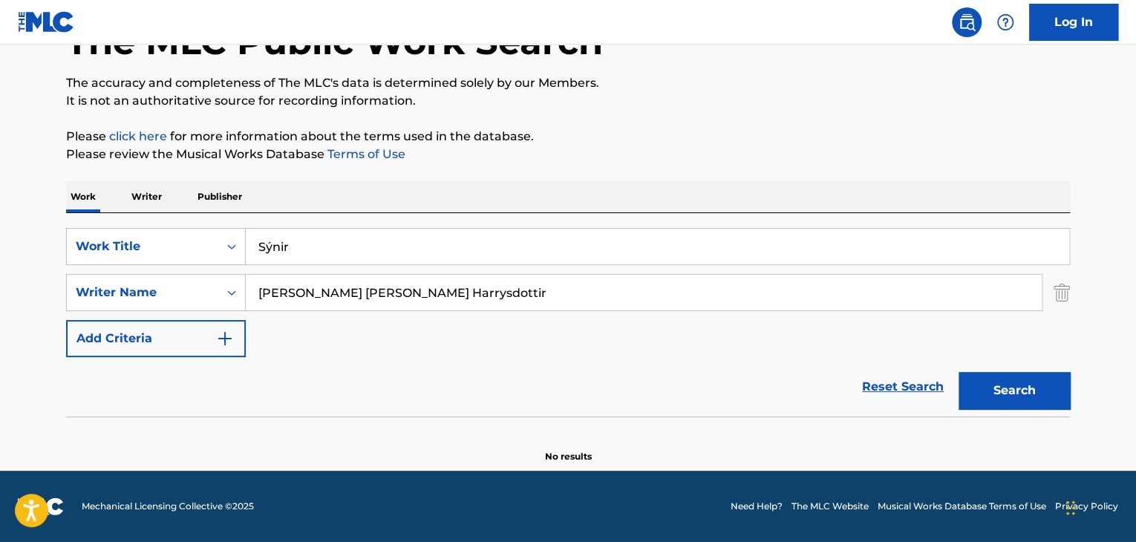
click at [983, 393] on button "Search" at bounding box center [1014, 390] width 111 height 37
drag, startPoint x: 452, startPoint y: 296, endPoint x: 0, endPoint y: 296, distance: 451.6
click at [0, 296] on main "The MLC Public Work Search The accuracy and completeness of The MLC's data is d…" at bounding box center [568, 206] width 1136 height 529
paste input "Search Form"
click at [322, 297] on input "[PERSON_NAME] [PERSON_NAME] Harrysdottir" at bounding box center [644, 293] width 796 height 36
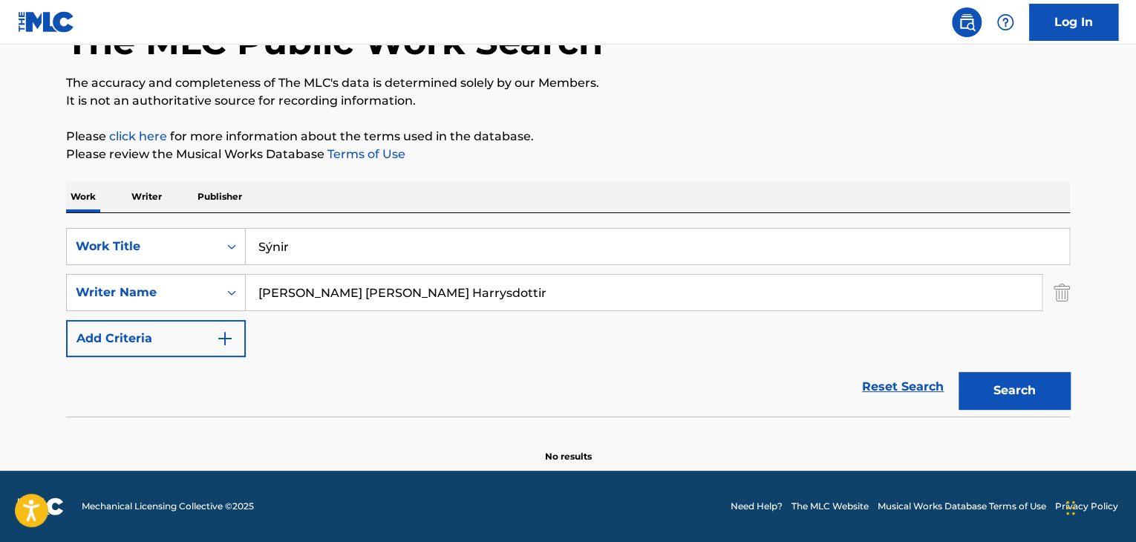
click at [322, 297] on input "[PERSON_NAME] [PERSON_NAME] Harrysdottir" at bounding box center [644, 293] width 796 height 36
click at [996, 397] on button "Search" at bounding box center [1014, 390] width 111 height 37
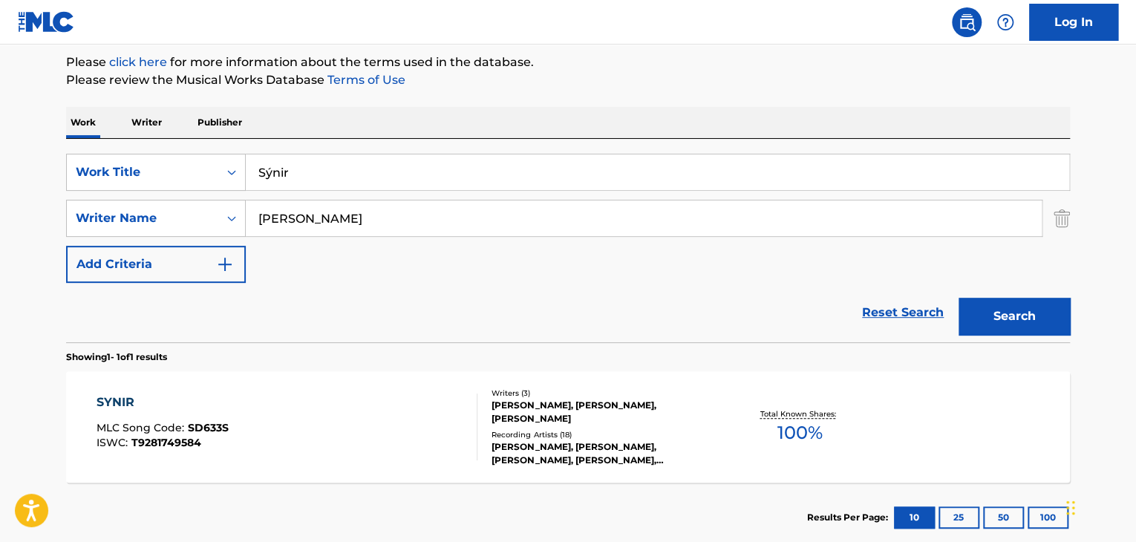
scroll to position [251, 0]
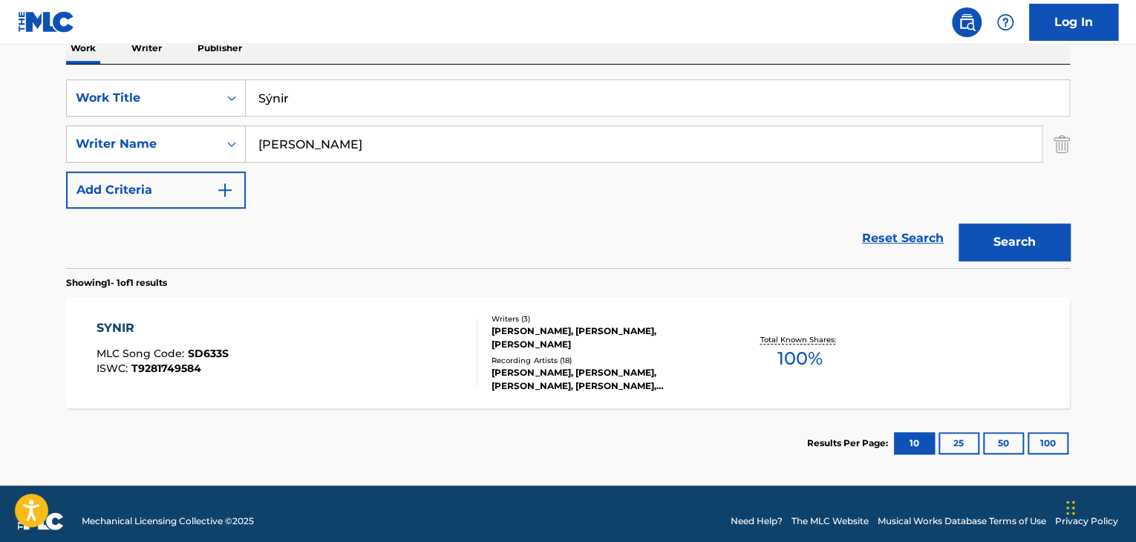
drag, startPoint x: 456, startPoint y: 145, endPoint x: 0, endPoint y: 78, distance: 460.9
click at [0, 78] on main "The MLC Public Work Search The accuracy and completeness of The MLC's data is d…" at bounding box center [568, 140] width 1136 height 692
paste input "Solveig [PERSON_NAME]"
click at [1036, 246] on button "Search" at bounding box center [1014, 242] width 111 height 37
click at [322, 149] on input "[PERSON_NAME]" at bounding box center [644, 144] width 796 height 36
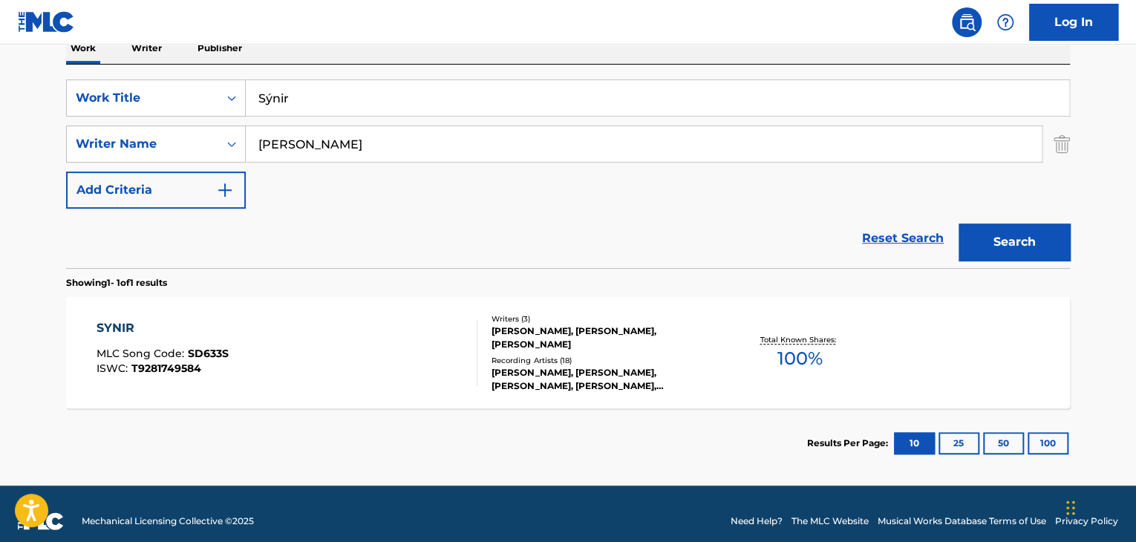
click at [322, 149] on input "[PERSON_NAME]" at bounding box center [644, 144] width 796 height 36
click at [959, 224] on button "Search" at bounding box center [1014, 242] width 111 height 37
click at [1004, 235] on button "Search" at bounding box center [1014, 242] width 111 height 37
drag, startPoint x: 443, startPoint y: 151, endPoint x: 0, endPoint y: 108, distance: 445.5
click at [0, 108] on main "The MLC Public Work Search The accuracy and completeness of The MLC's data is d…" at bounding box center [568, 140] width 1136 height 692
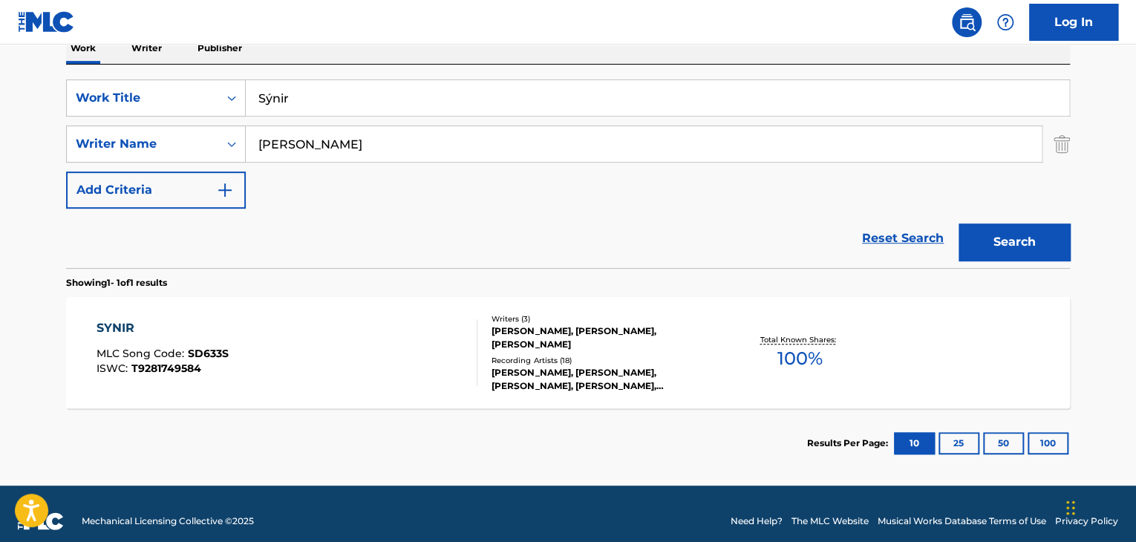
paste input "Laufey Soffia Thor"
click at [992, 241] on button "Search" at bounding box center [1014, 242] width 111 height 37
drag, startPoint x: 294, startPoint y: 143, endPoint x: 302, endPoint y: 144, distance: 8.2
click at [294, 144] on input "Laufey [PERSON_NAME]" at bounding box center [644, 144] width 796 height 36
click at [322, 147] on input "Laufey [PERSON_NAME]" at bounding box center [644, 144] width 796 height 36
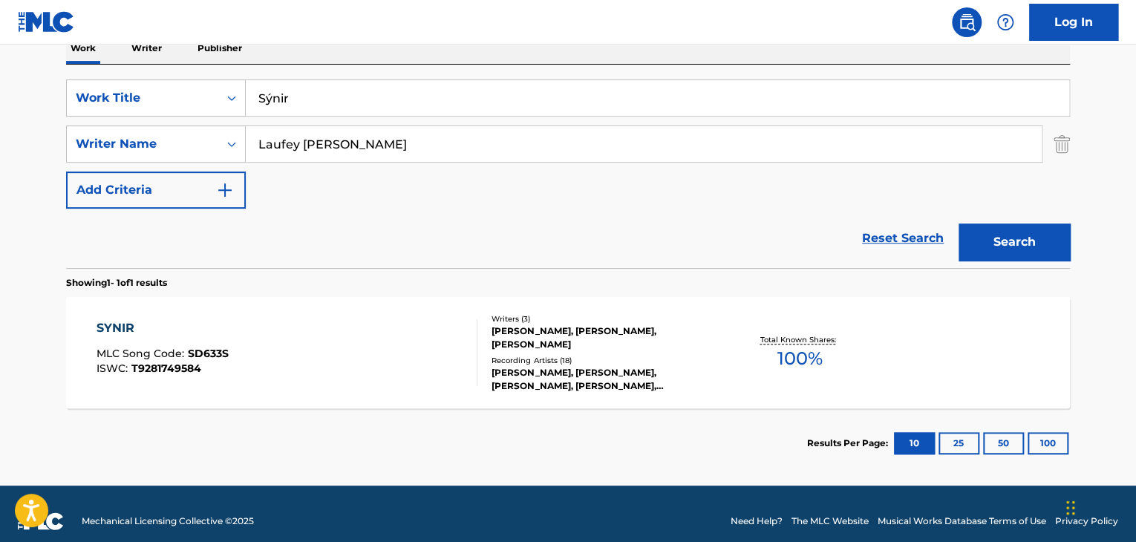
click at [322, 147] on input "Laufey [PERSON_NAME]" at bounding box center [644, 144] width 796 height 36
type input "[PERSON_NAME]"
click at [959, 224] on button "Search" at bounding box center [1014, 242] width 111 height 37
click at [172, 356] on span "MLC Song Code :" at bounding box center [142, 353] width 91 height 13
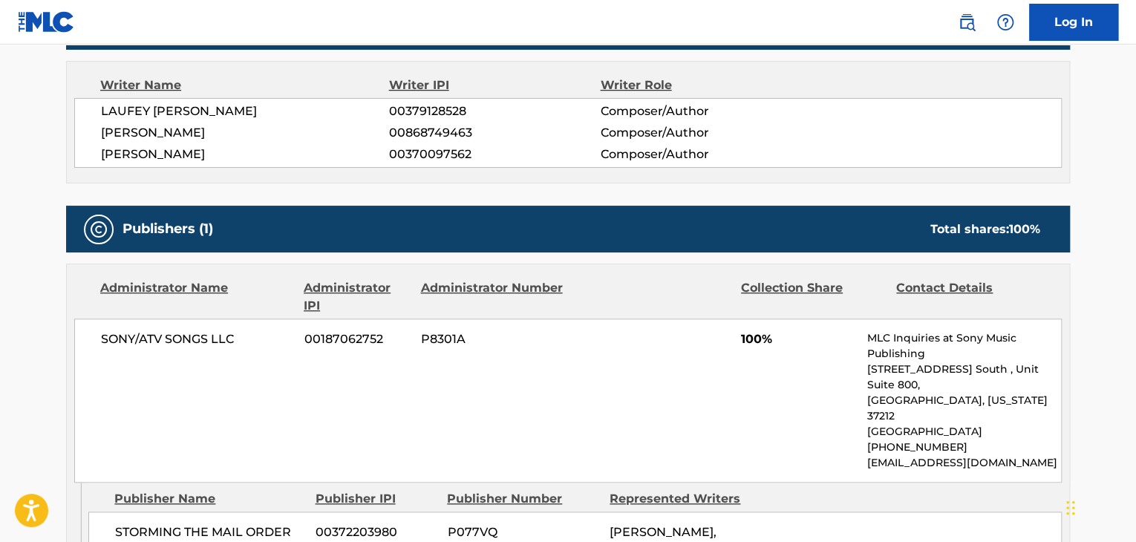
scroll to position [669, 0]
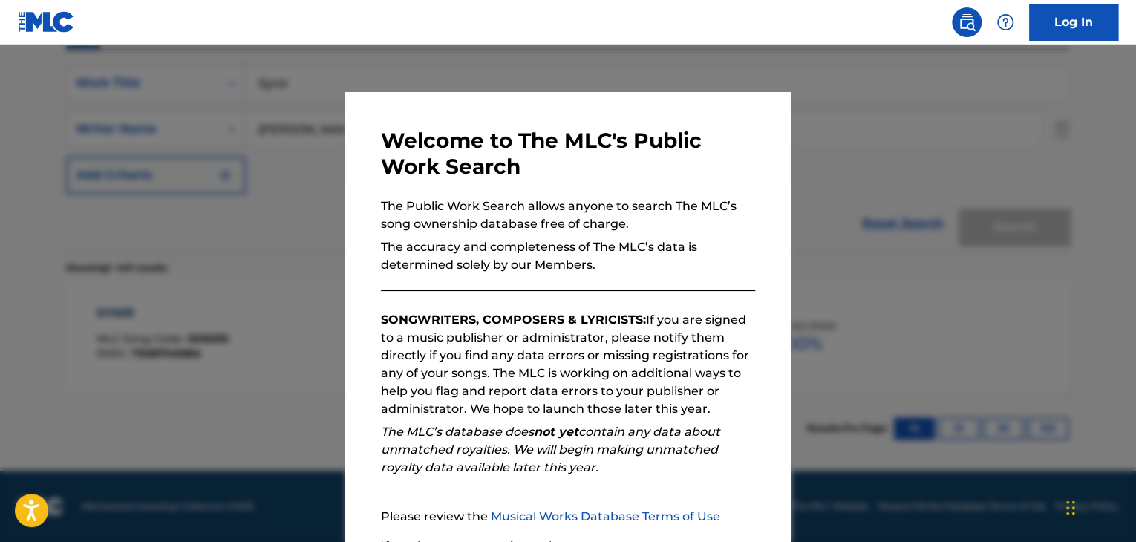
scroll to position [266, 0]
click at [868, 263] on div at bounding box center [568, 316] width 1136 height 542
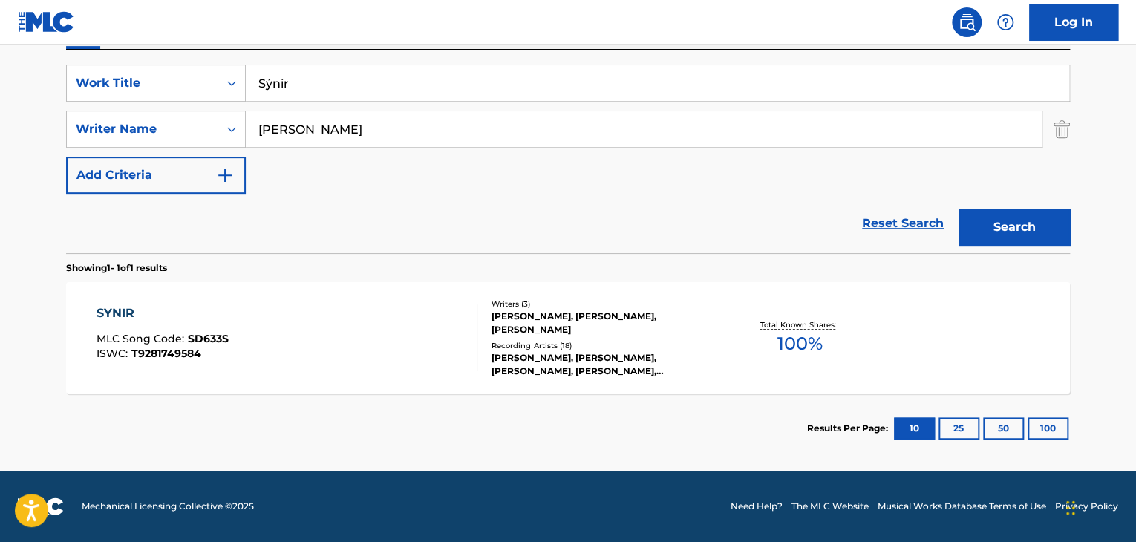
drag, startPoint x: 406, startPoint y: 89, endPoint x: 0, endPoint y: 13, distance: 413.3
click at [0, 13] on div "Log In The MLC Public Work Search The accuracy and completeness of The MLC's da…" at bounding box center [568, 138] width 1136 height 808
paste input "teamy"
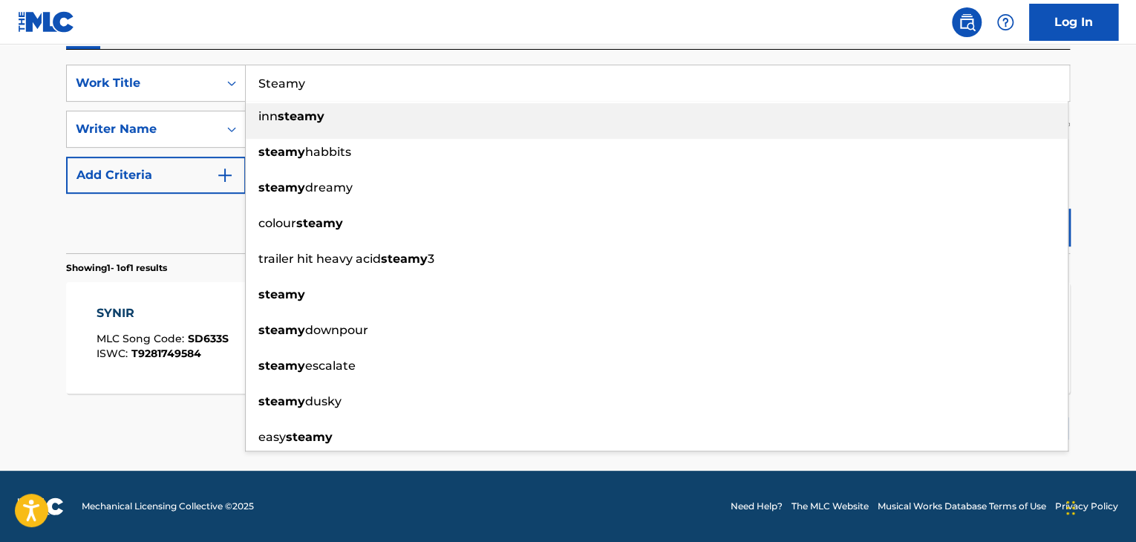
type input "Steamy"
click at [35, 261] on main "The MLC Public Work Search The accuracy and completeness of The MLC's data is d…" at bounding box center [568, 125] width 1136 height 692
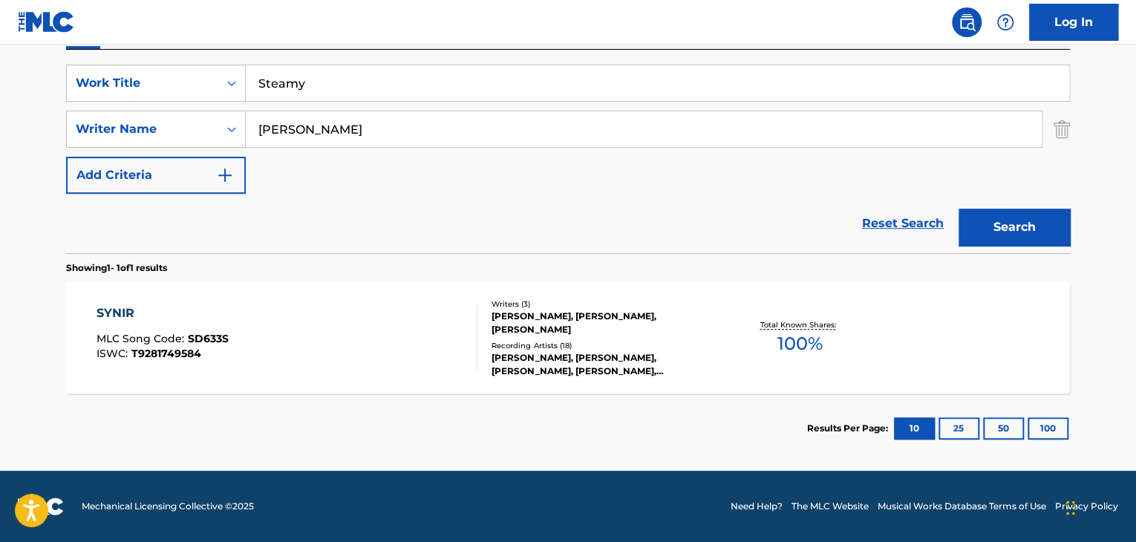
click at [365, 141] on input "[PERSON_NAME]" at bounding box center [644, 129] width 796 height 36
paste input "[PERSON_NAME]"
click at [989, 230] on button "Search" at bounding box center [1014, 227] width 111 height 37
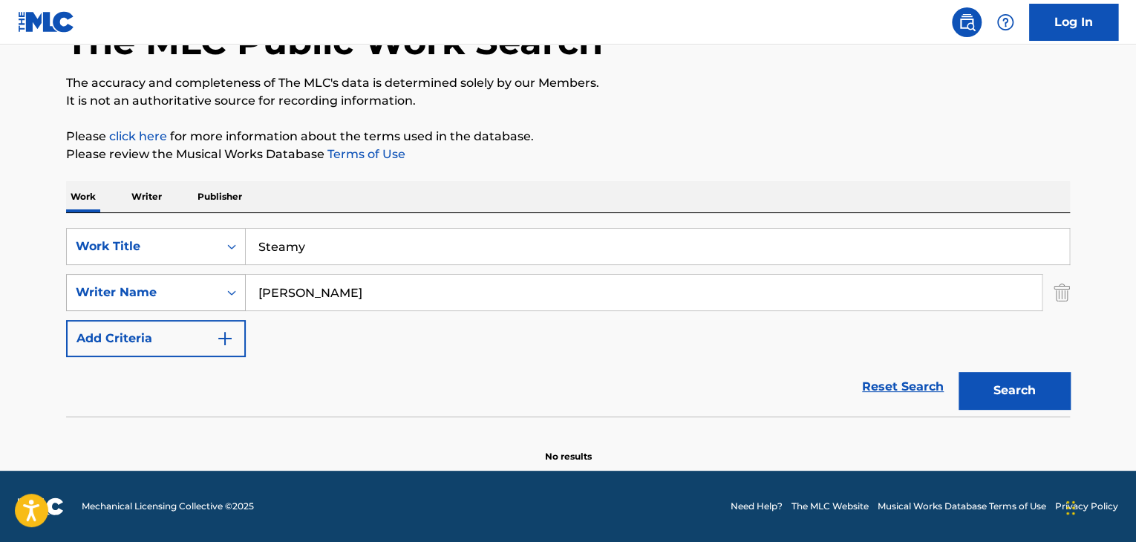
click at [229, 292] on icon "Search Form" at bounding box center [231, 292] width 9 height 5
click at [530, 324] on div "SearchWithCriteria67634344-ee76-458d-88c8-f8bd68f32542 Work Title Steamy Search…" at bounding box center [568, 292] width 1004 height 129
click at [1024, 389] on button "Search" at bounding box center [1014, 390] width 111 height 37
drag, startPoint x: 287, startPoint y: 296, endPoint x: 0, endPoint y: 299, distance: 287.5
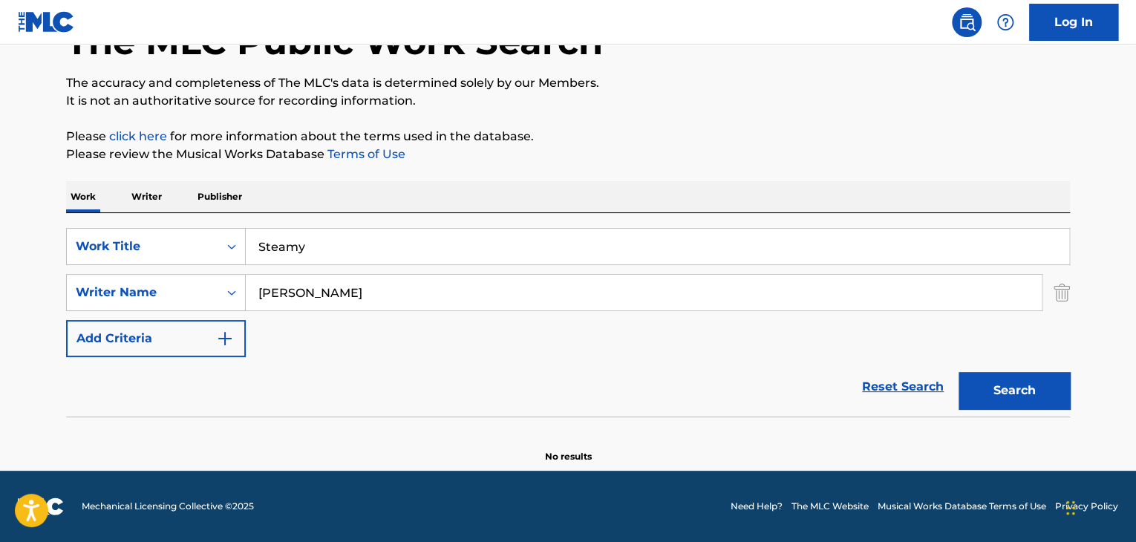
click at [0, 299] on main "The MLC Public Work Search The accuracy and completeness of The MLC's data is d…" at bounding box center [568, 206] width 1136 height 529
type input "[PERSON_NAME]"
click at [1031, 390] on button "Search" at bounding box center [1014, 390] width 111 height 37
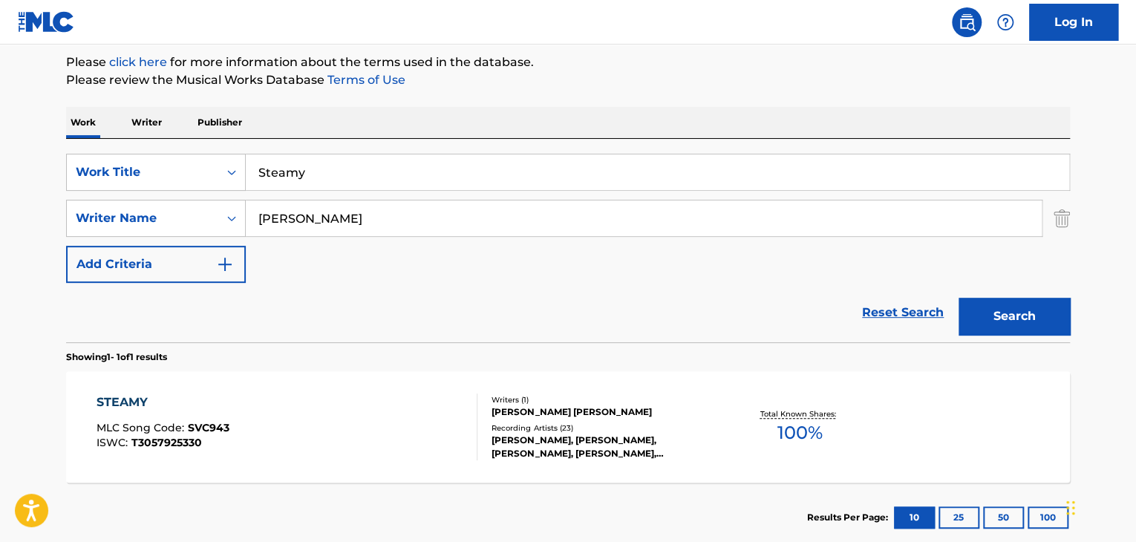
scroll to position [251, 0]
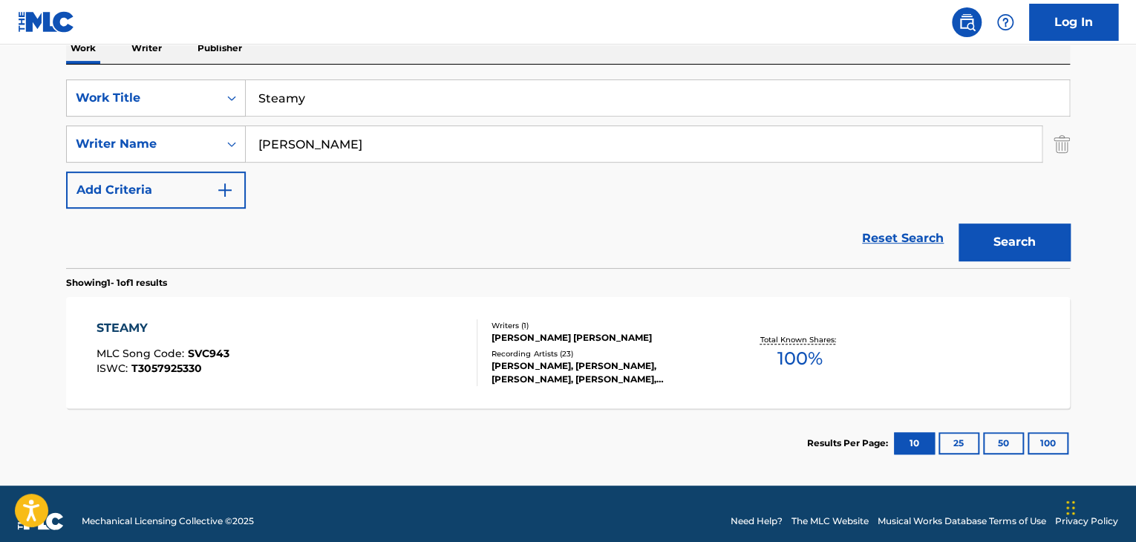
click at [162, 351] on span "MLC Song Code :" at bounding box center [142, 353] width 91 height 13
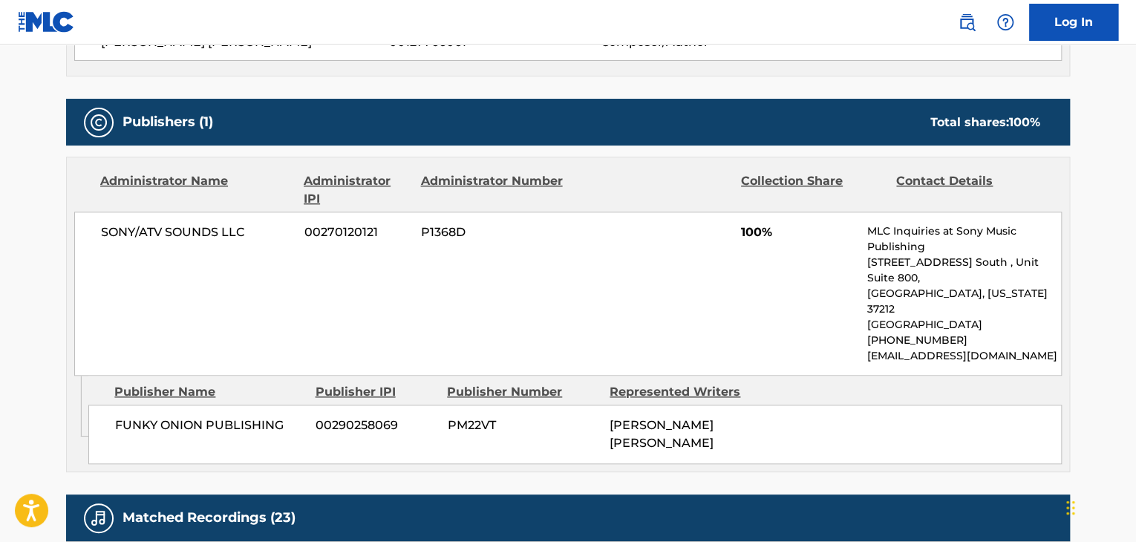
scroll to position [520, 0]
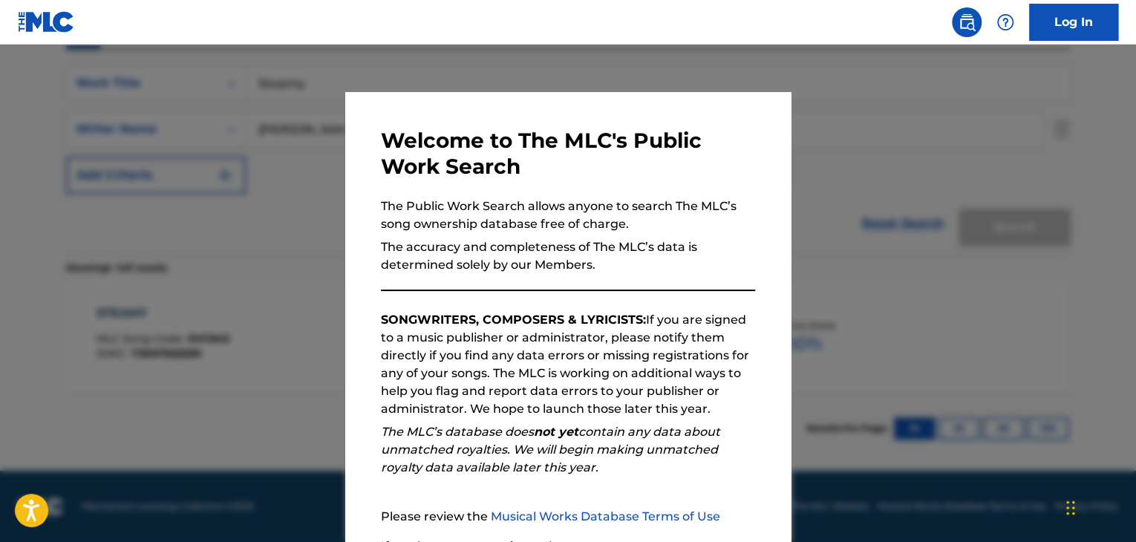
scroll to position [266, 0]
click at [195, 339] on div at bounding box center [568, 316] width 1136 height 542
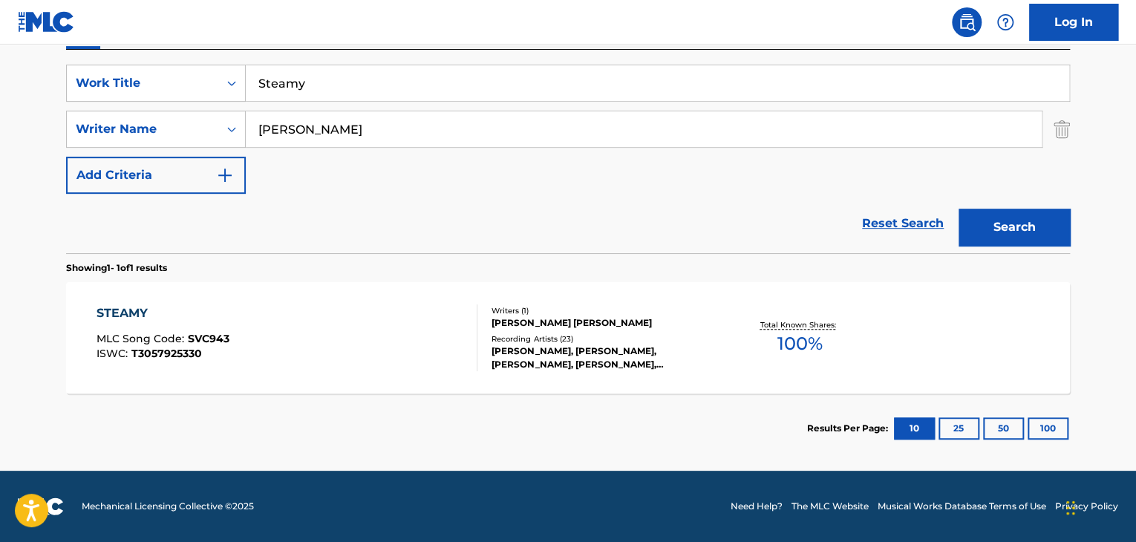
drag, startPoint x: 448, startPoint y: 133, endPoint x: 0, endPoint y: 117, distance: 448.2
click at [0, 117] on main "The MLC Public Work Search The accuracy and completeness of The MLC's data is d…" at bounding box center [568, 125] width 1136 height 692
paste input "[PERSON_NAME]"
type input "[PERSON_NAME]"
click at [1002, 230] on button "Search" at bounding box center [1014, 227] width 111 height 37
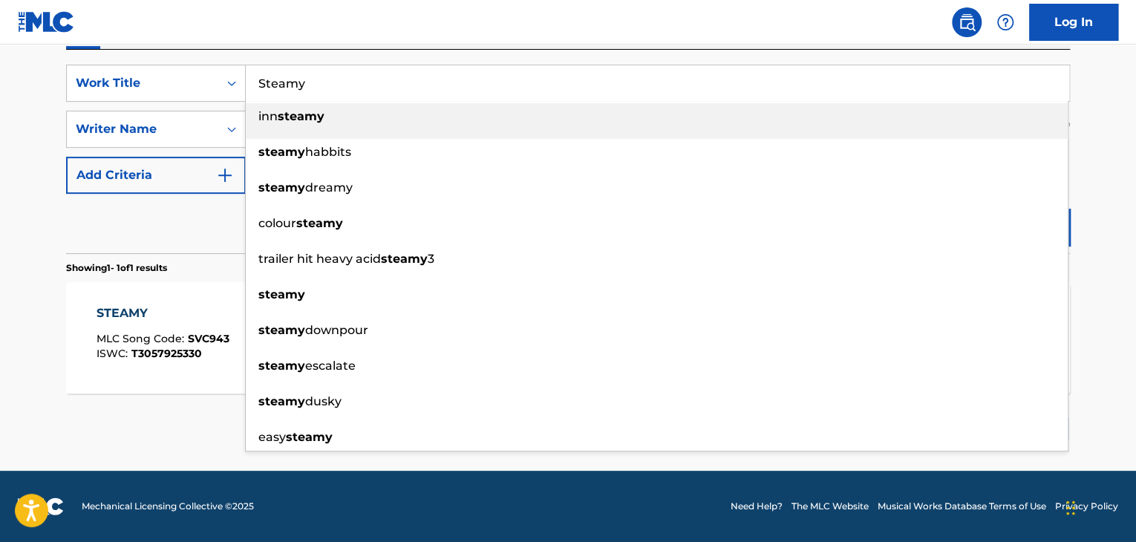
drag, startPoint x: 390, startPoint y: 91, endPoint x: 0, endPoint y: 91, distance: 390.0
click at [0, 91] on main "The MLC Public Work Search The accuracy and completeness of The MLC's data is d…" at bounding box center [568, 125] width 1136 height 692
paste input "The Hatchet Murders"
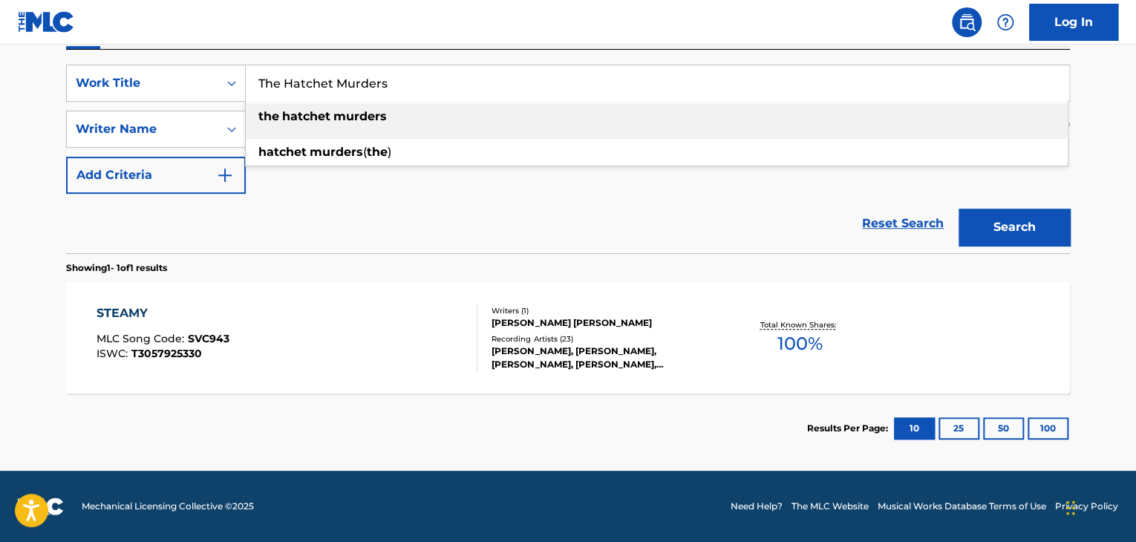
type input "The Hatchet Murders"
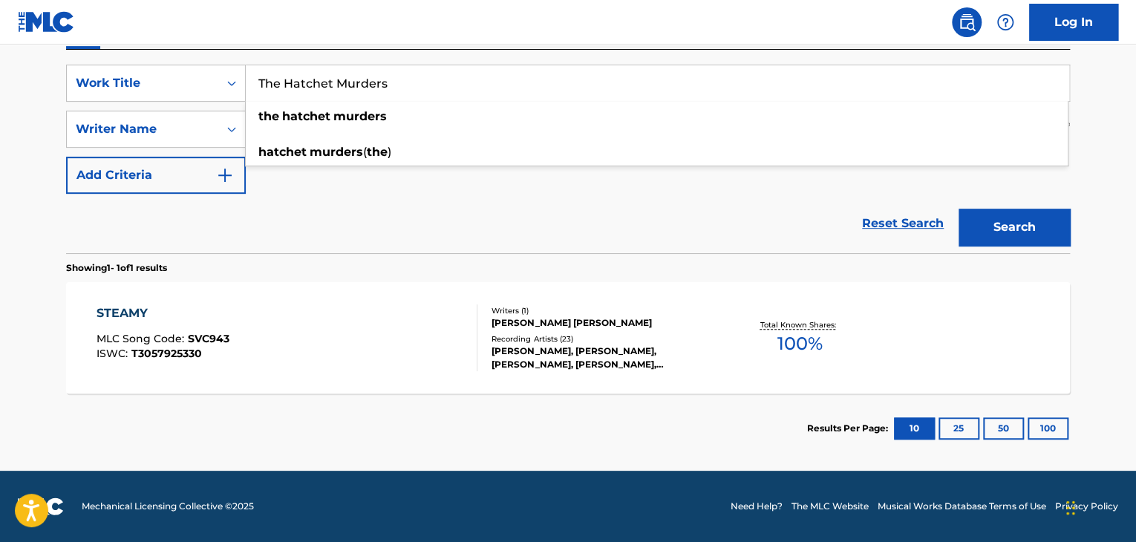
click at [0, 253] on main "The MLC Public Work Search The accuracy and completeness of The MLC's data is d…" at bounding box center [568, 125] width 1136 height 692
click at [389, 137] on input "[PERSON_NAME]" at bounding box center [644, 129] width 796 height 36
paste input "Morticia"
click at [1010, 230] on button "Search" at bounding box center [1014, 227] width 111 height 37
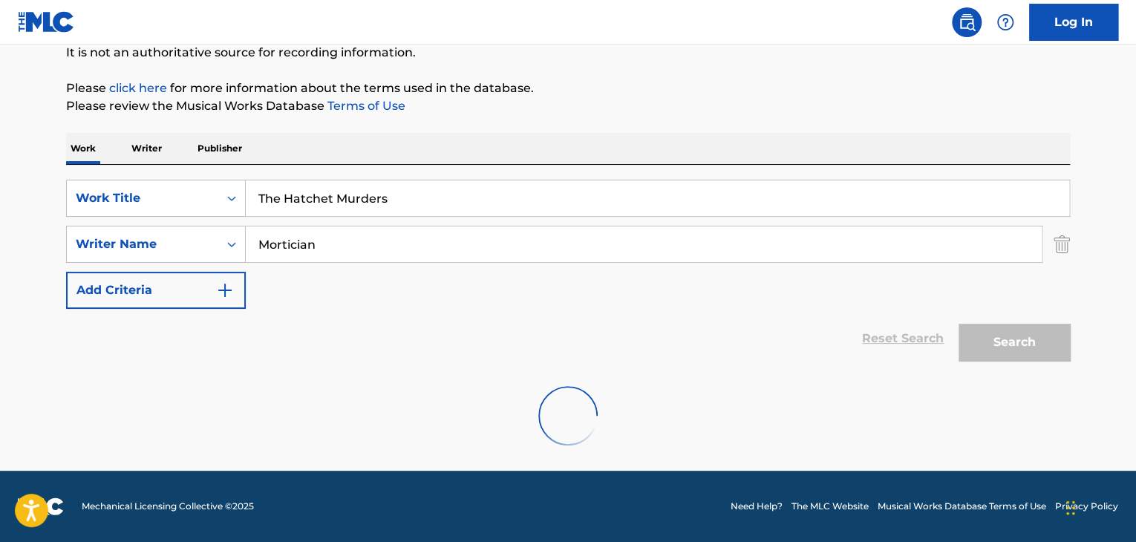
scroll to position [103, 0]
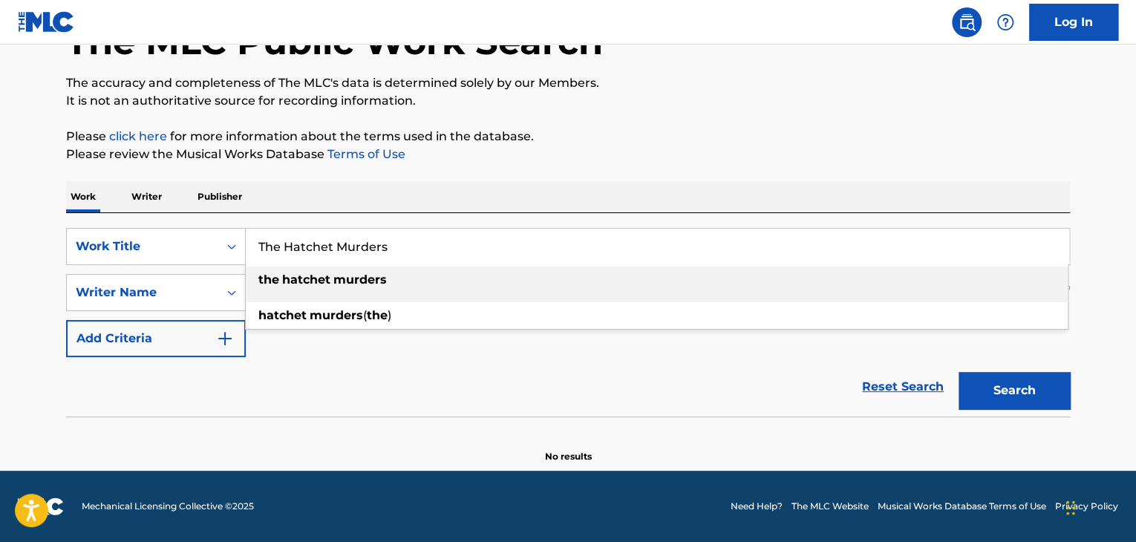
drag, startPoint x: 423, startPoint y: 244, endPoint x: 0, endPoint y: 250, distance: 422.7
click at [0, 250] on main "The MLC Public Work Search The accuracy and completeness of The MLC's data is d…" at bounding box center [568, 206] width 1136 height 529
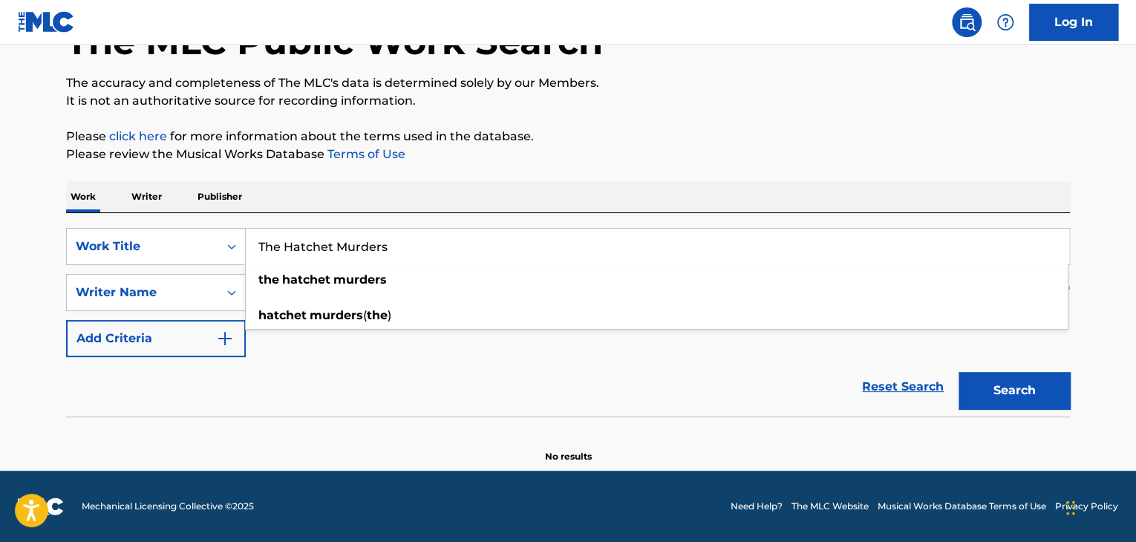
click at [18, 366] on main "The MLC Public Work Search The accuracy and completeness of The MLC's data is d…" at bounding box center [568, 206] width 1136 height 529
drag, startPoint x: 391, startPoint y: 297, endPoint x: 355, endPoint y: 255, distance: 55.8
click at [0, 287] on main "The MLC Public Work Search The accuracy and completeness of The MLC's data is d…" at bounding box center [568, 206] width 1136 height 529
paste input "[PERSON_NAME]"
click at [1022, 405] on button "Search" at bounding box center [1014, 390] width 111 height 37
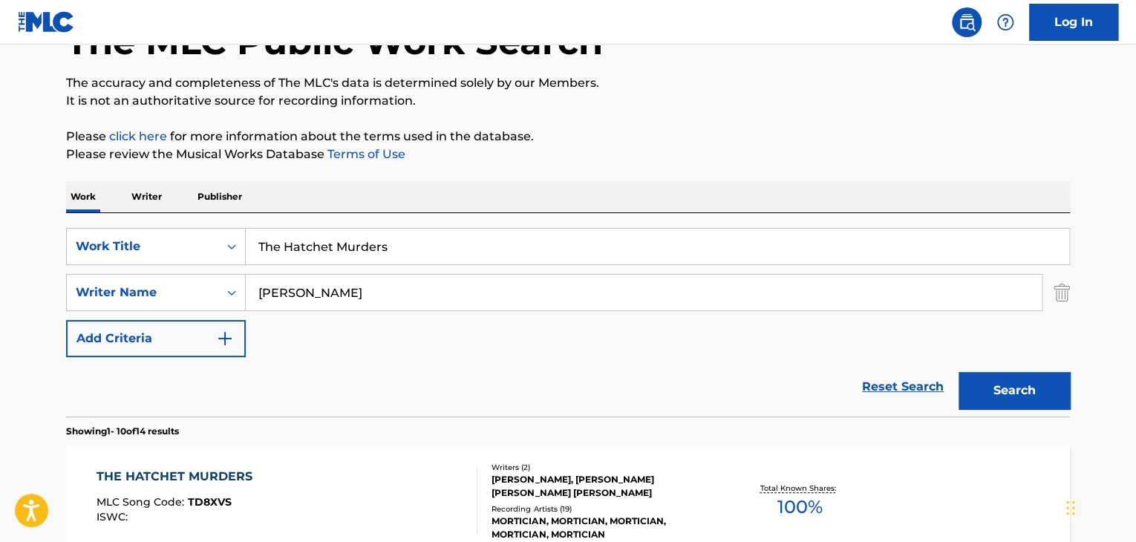
click at [351, 287] on input "[PERSON_NAME]" at bounding box center [644, 293] width 796 height 36
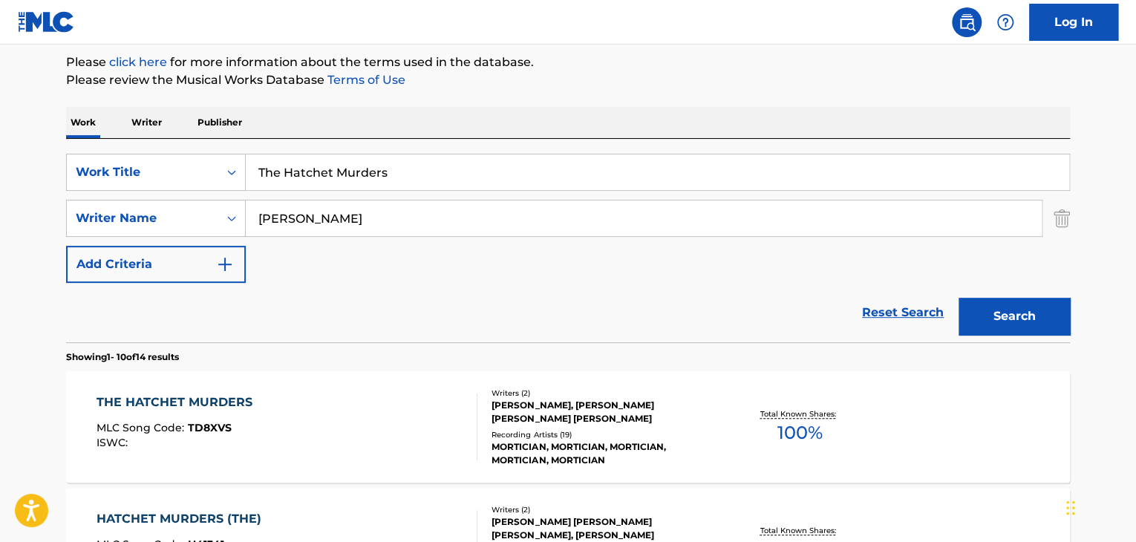
scroll to position [251, 0]
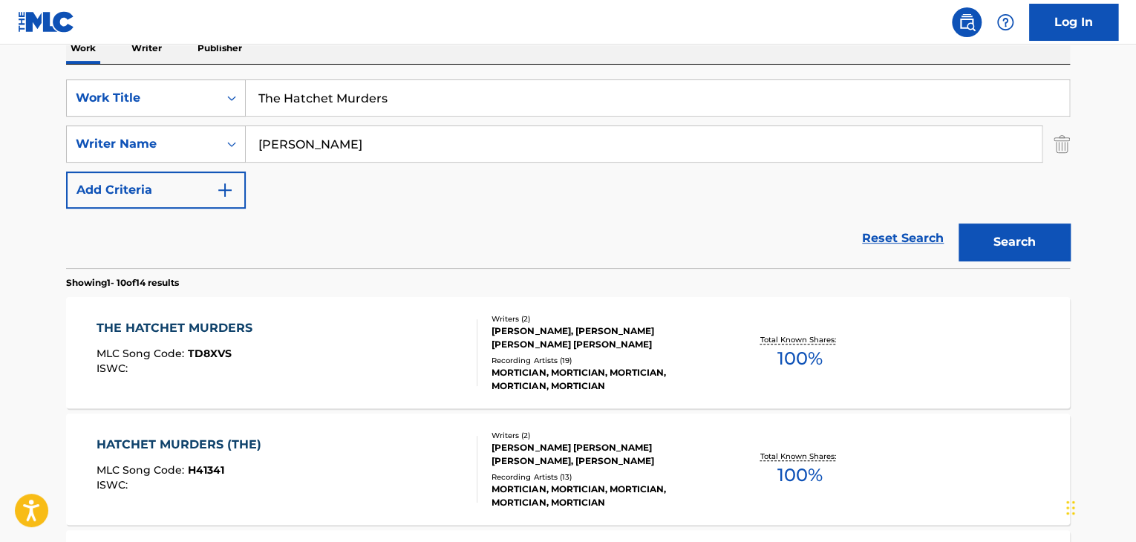
click at [315, 143] on input "[PERSON_NAME]" at bounding box center [644, 144] width 796 height 36
paste input "[PERSON_NAME]"
type input "[PERSON_NAME]"
click at [1033, 237] on button "Search" at bounding box center [1014, 242] width 111 height 37
drag, startPoint x: 435, startPoint y: 100, endPoint x: 0, endPoint y: 104, distance: 434.5
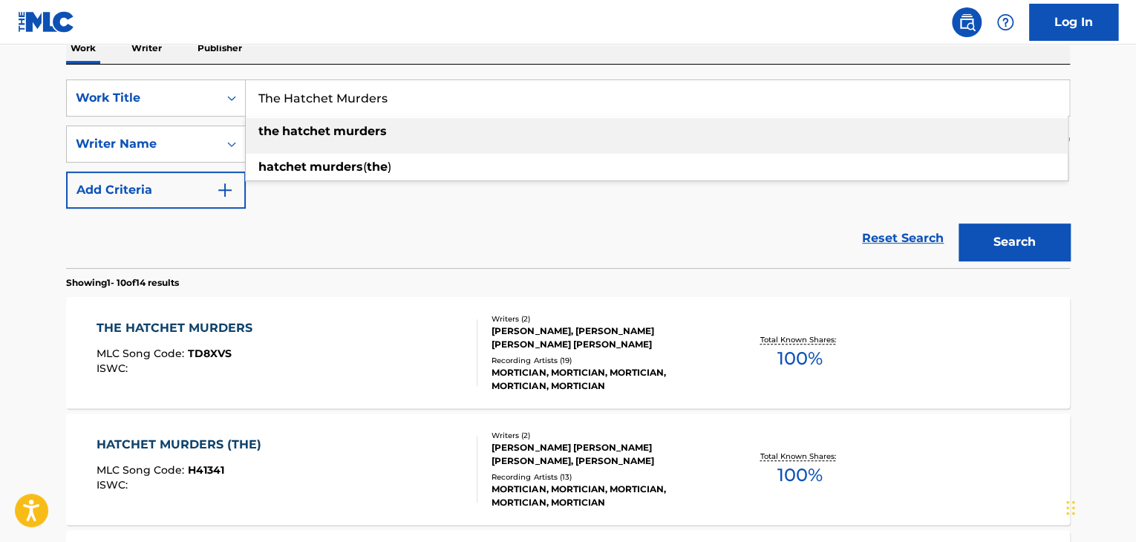
paste input "MTG - VIL ROCK"
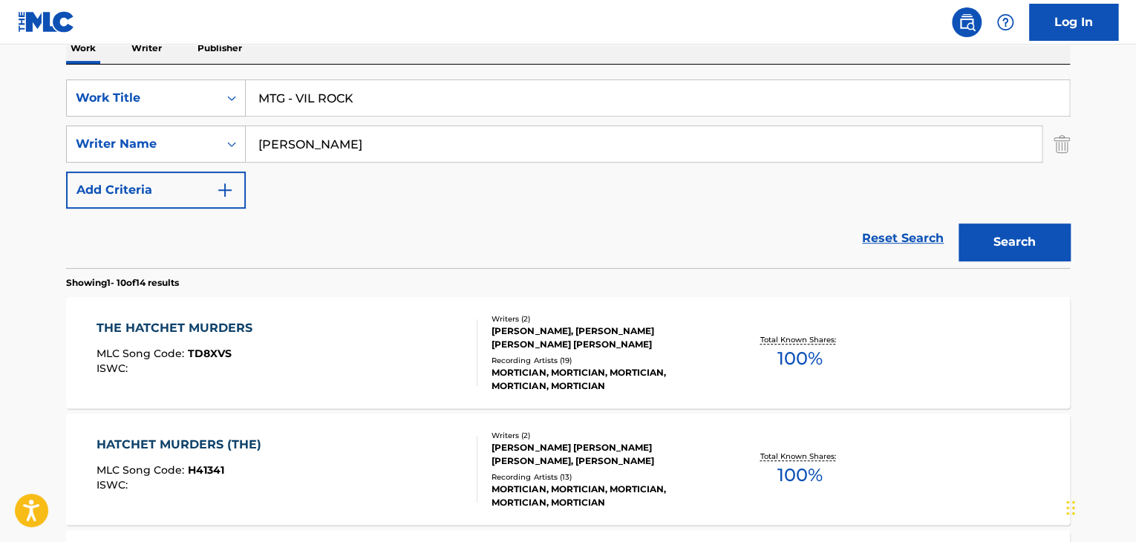
type input "MTG - VIL ROCK"
drag, startPoint x: 427, startPoint y: 147, endPoint x: 0, endPoint y: 147, distance: 427.1
paste input "Tokyomane"
type input "Tokyomane"
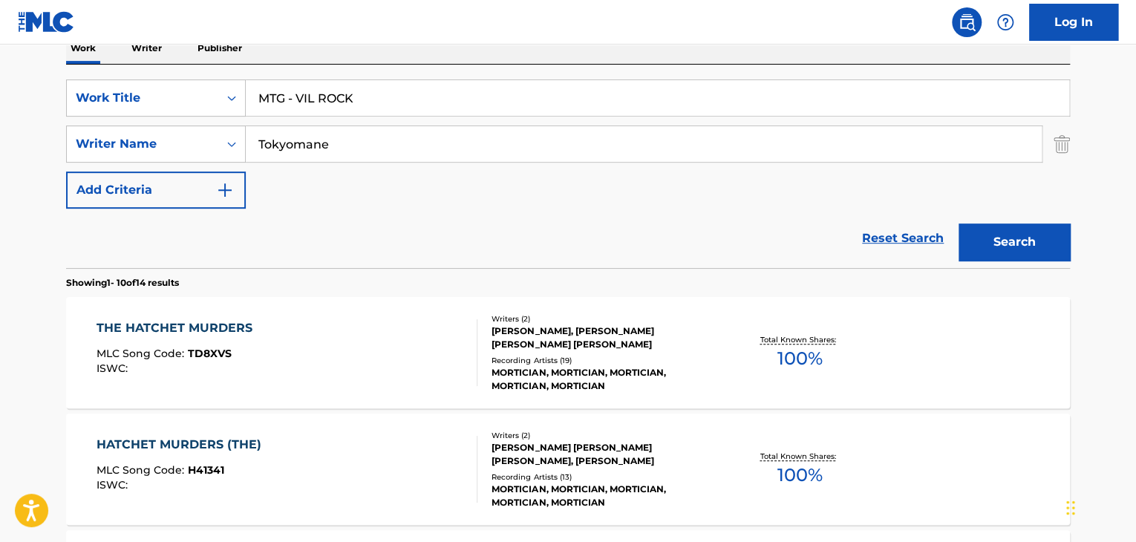
click at [998, 247] on button "Search" at bounding box center [1014, 242] width 111 height 37
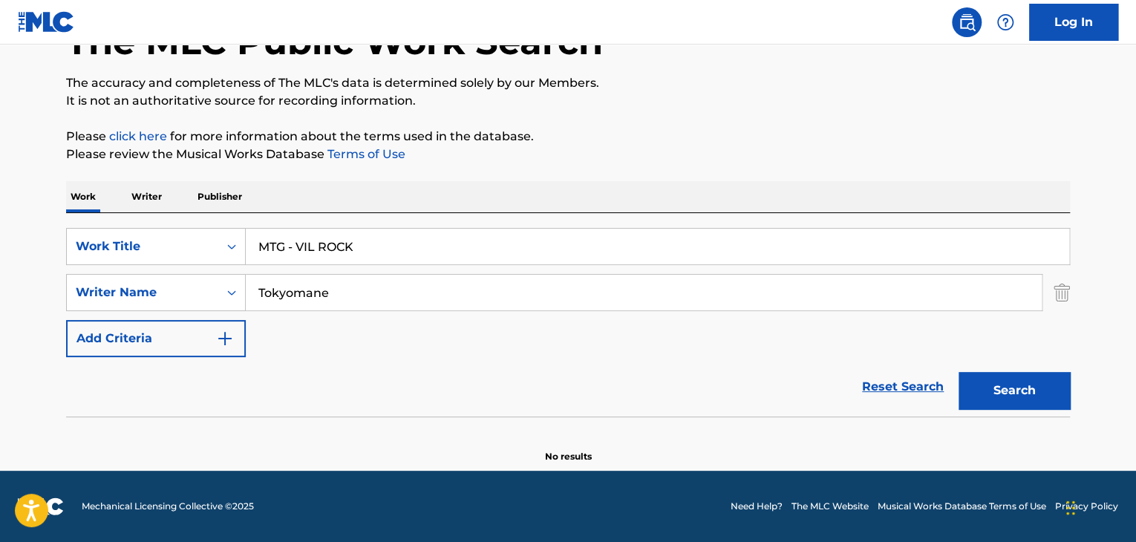
scroll to position [103, 0]
